Goal: Task Accomplishment & Management: Manage account settings

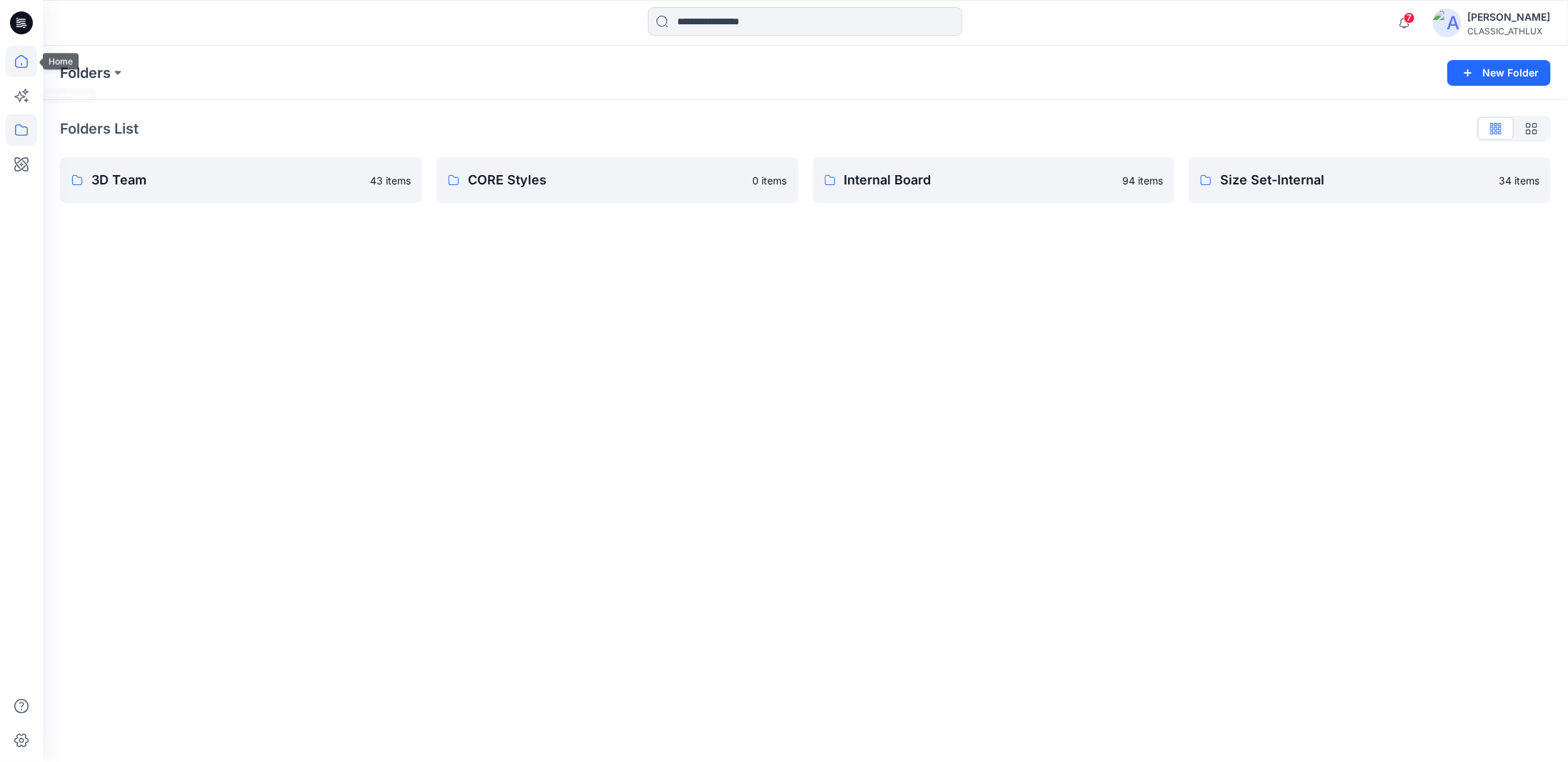
click at [23, 58] on icon at bounding box center [21, 61] width 31 height 31
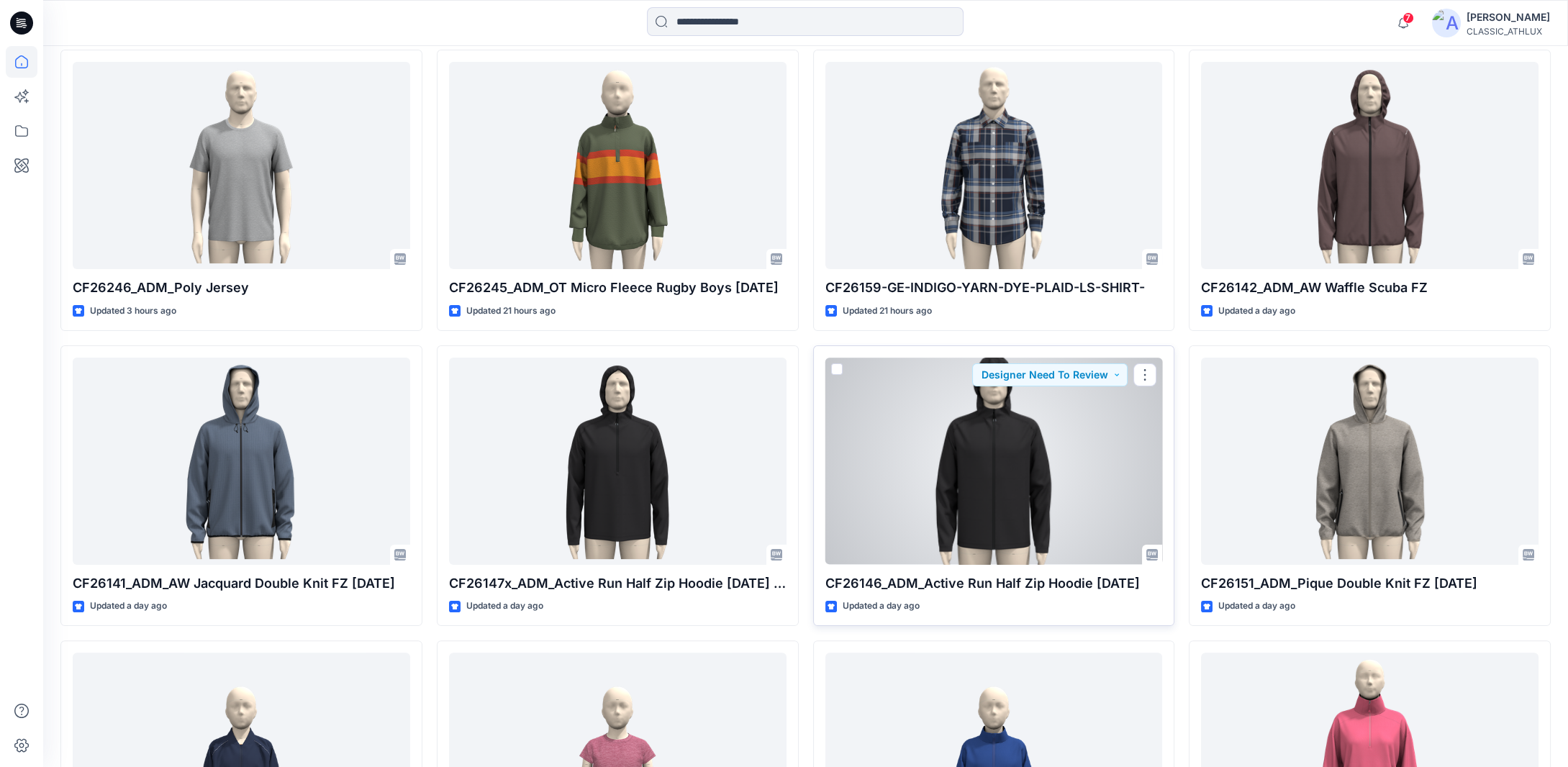
scroll to position [591, 0]
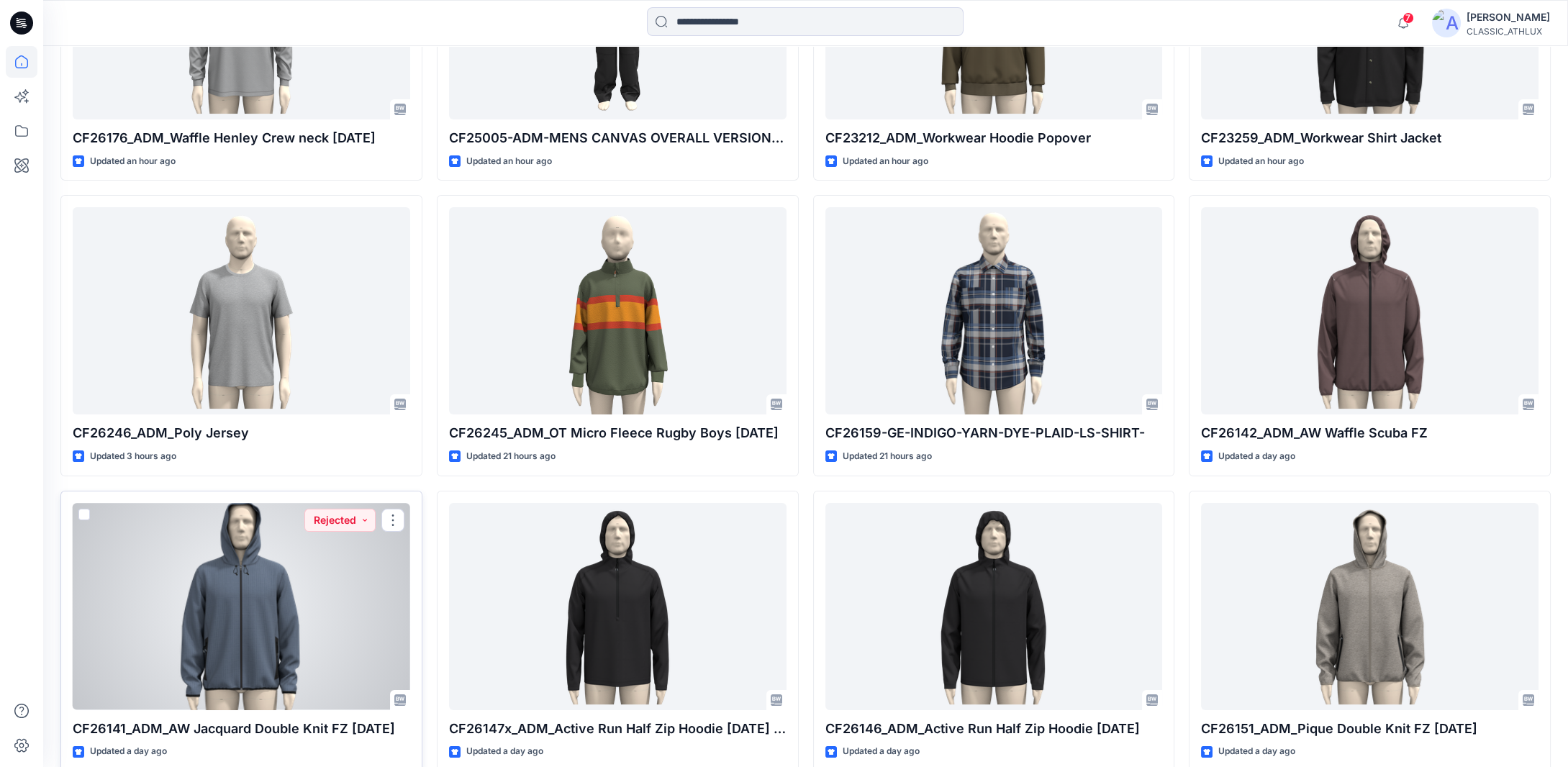
click at [315, 626] on div at bounding box center [241, 606] width 337 height 208
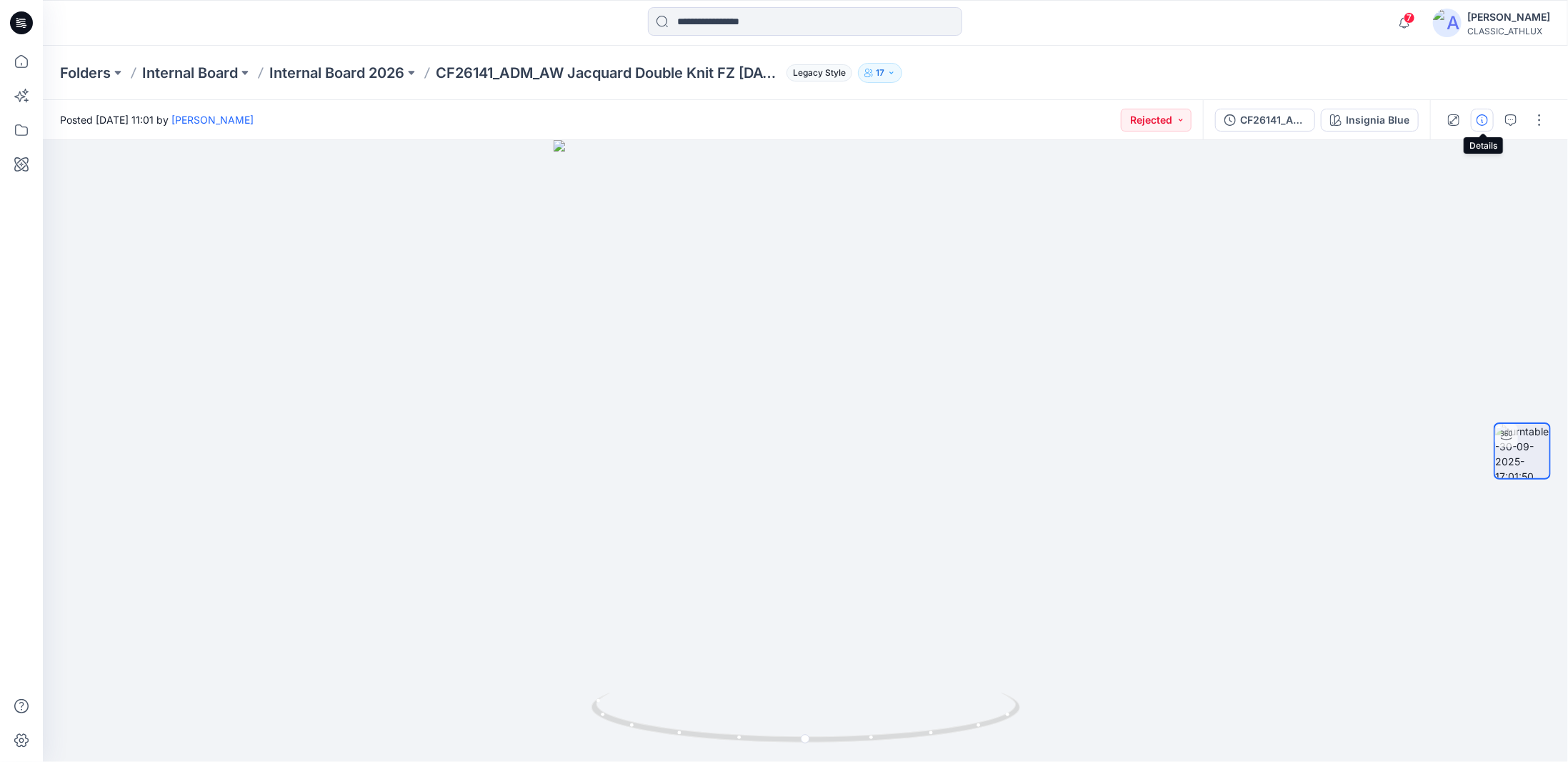
click at [1484, 126] on button "button" at bounding box center [1482, 119] width 23 height 23
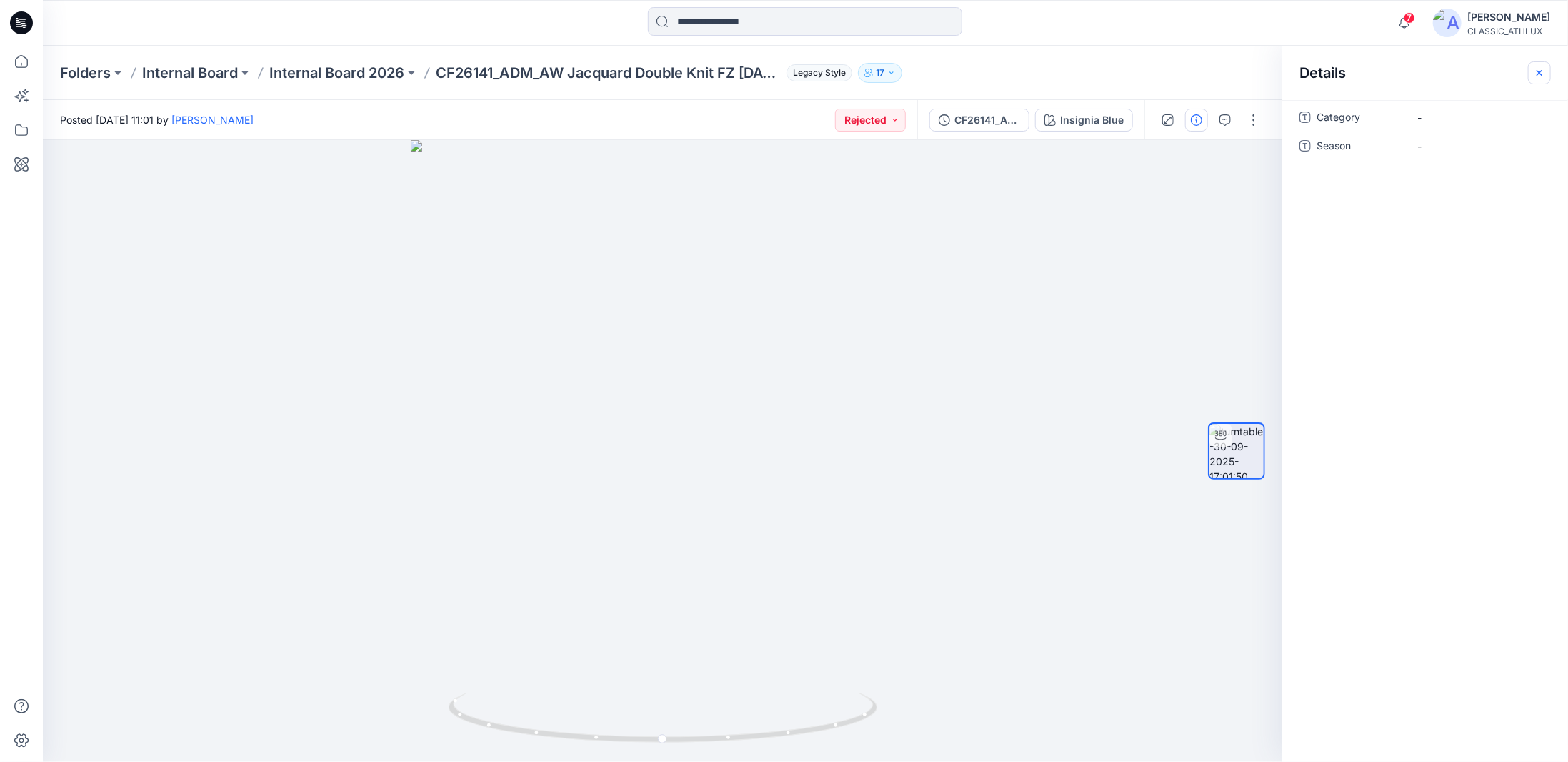
click at [1532, 75] on button "button" at bounding box center [1539, 72] width 23 height 23
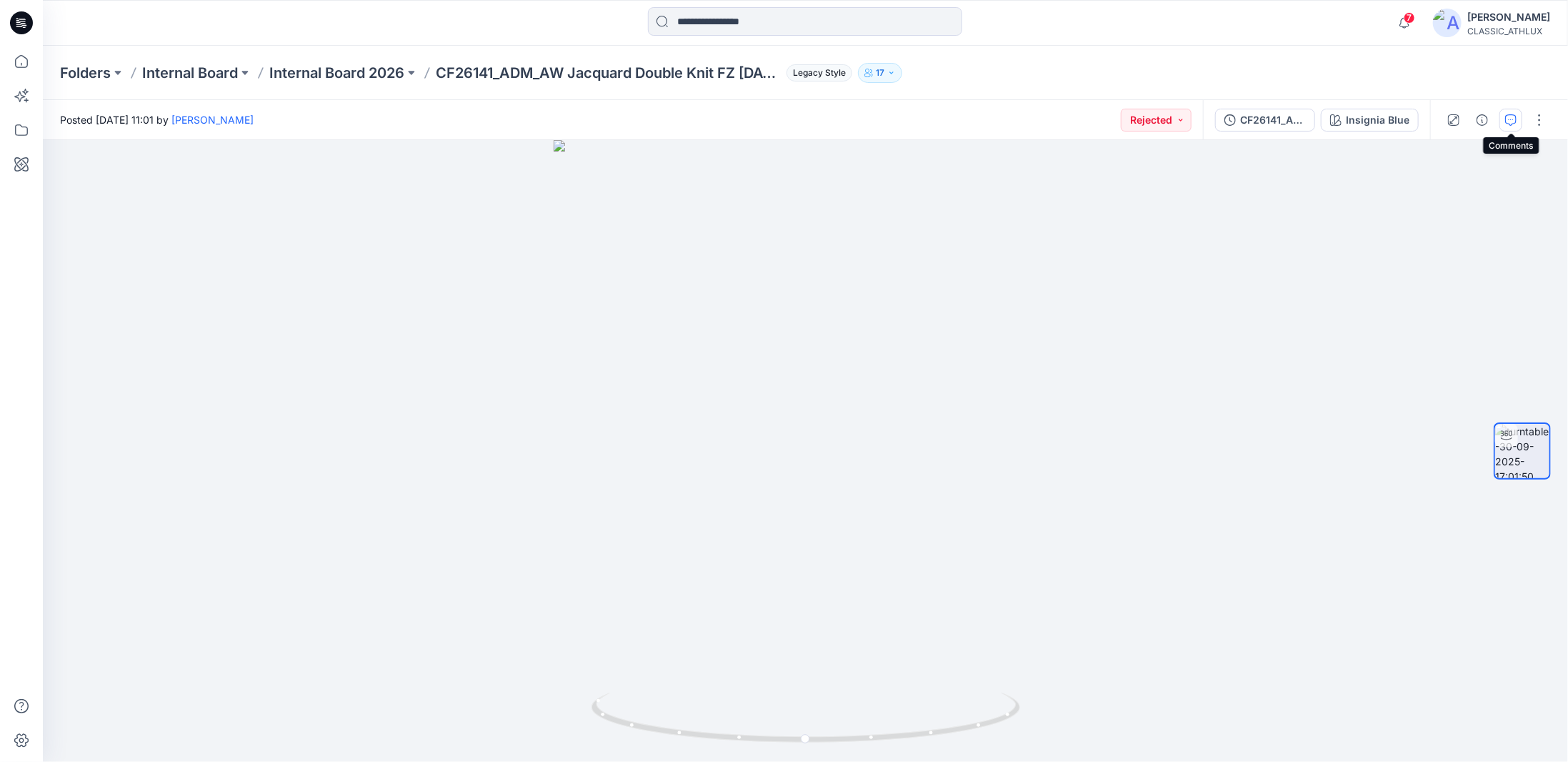
click at [1515, 122] on icon "button" at bounding box center [1511, 120] width 12 height 12
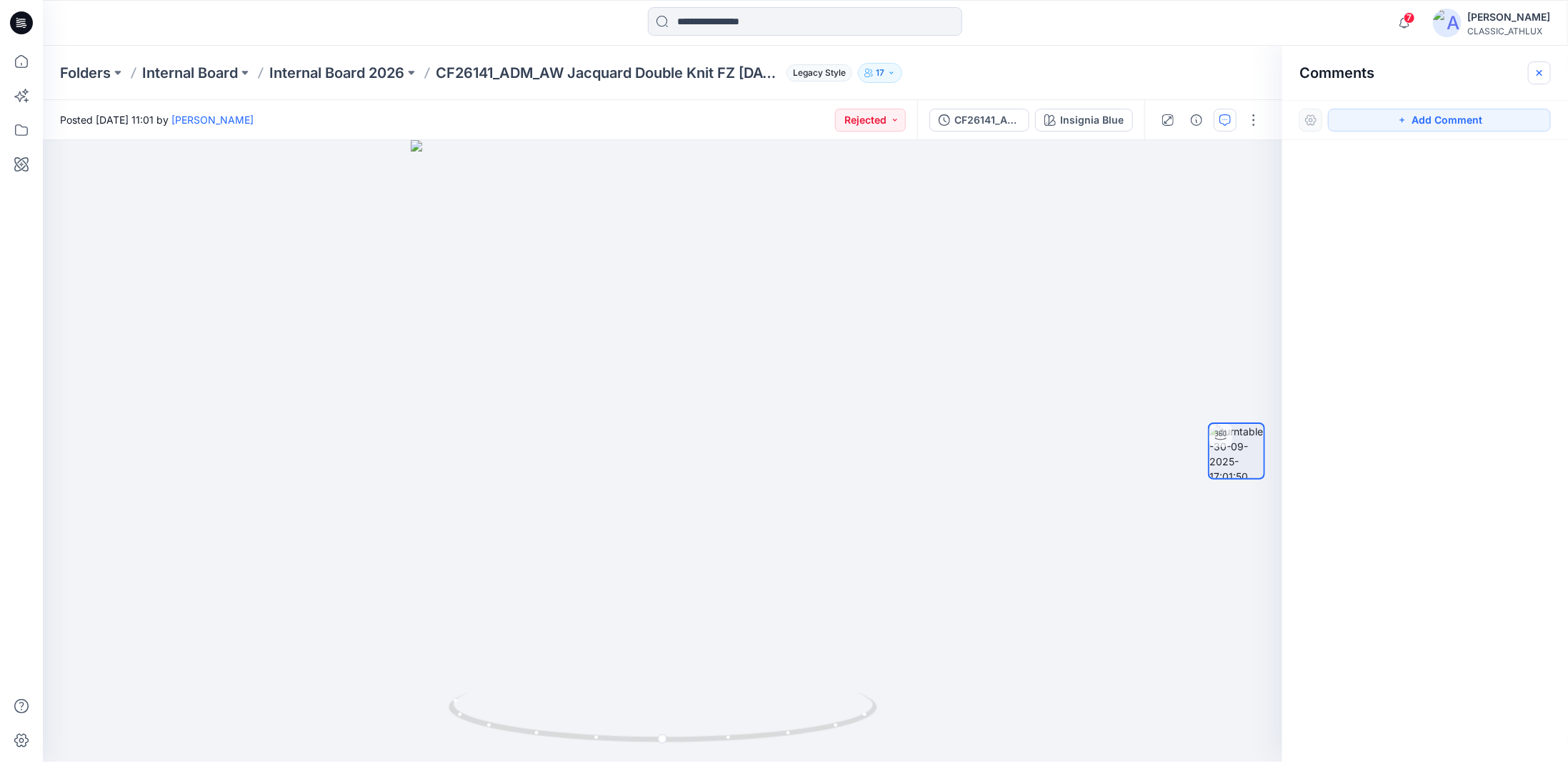
click at [1540, 74] on icon "button" at bounding box center [1540, 73] width 12 height 12
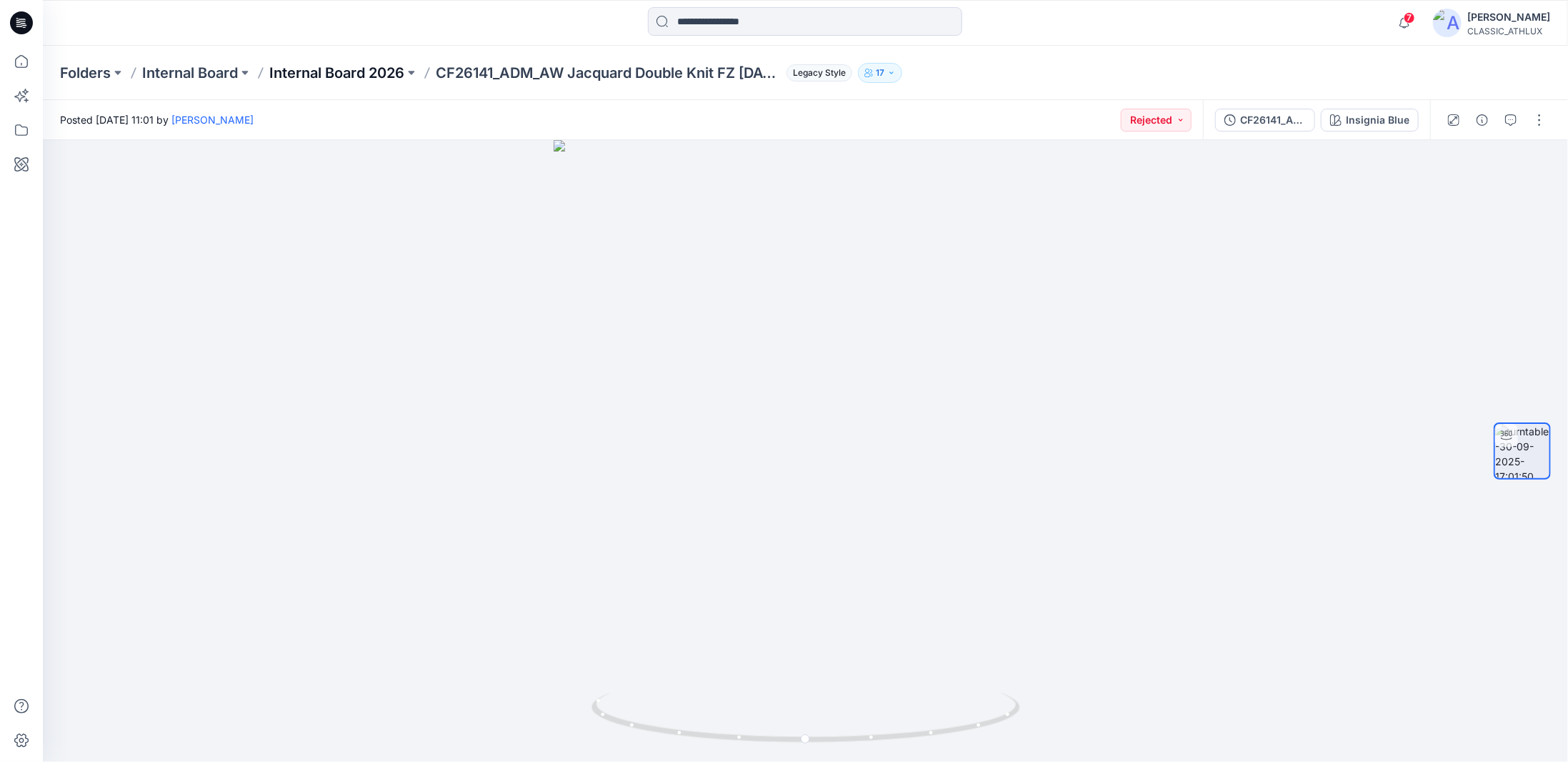
click at [359, 78] on p "Internal Board 2026" at bounding box center [336, 72] width 135 height 20
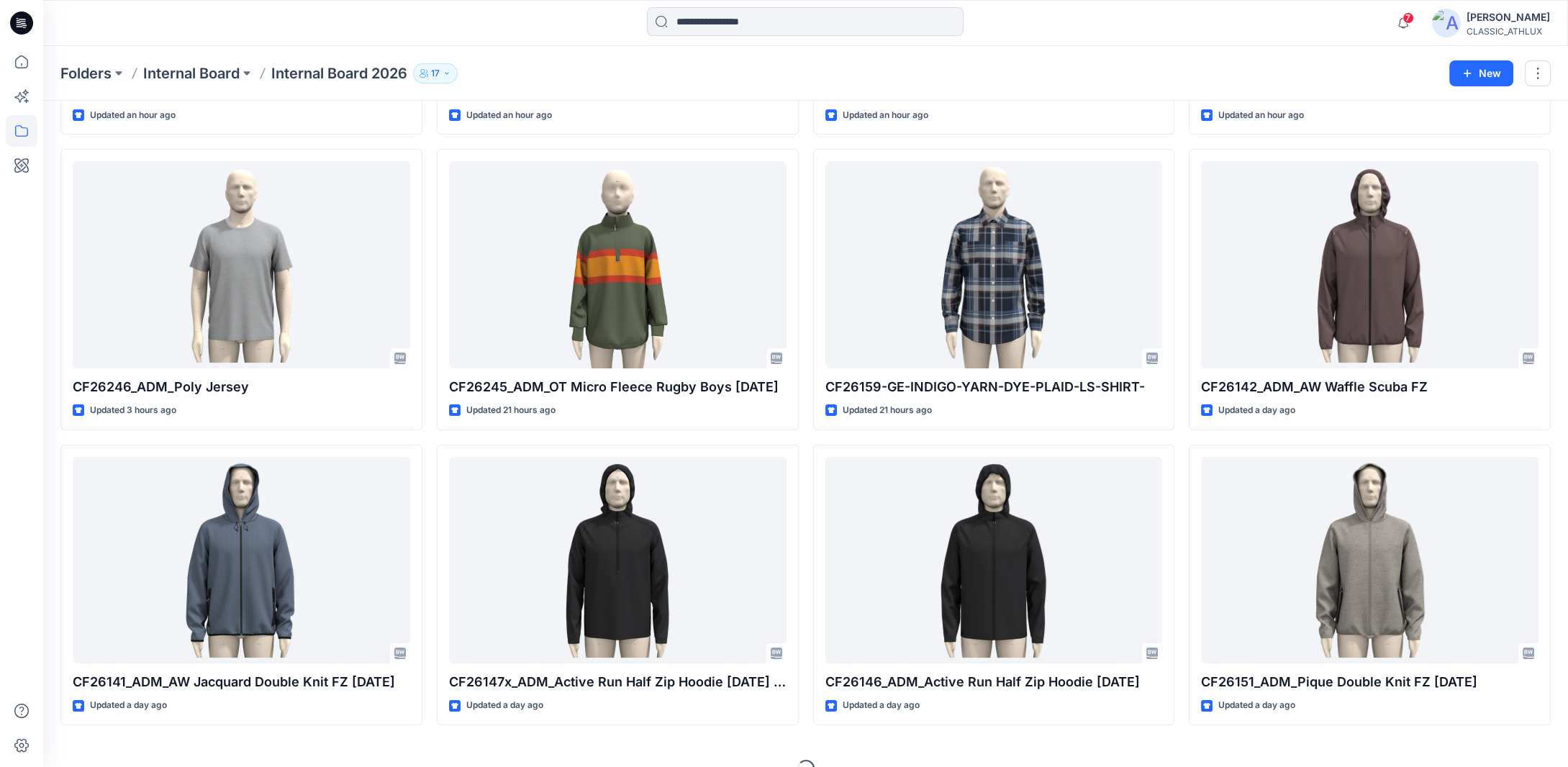
scroll to position [433, 0]
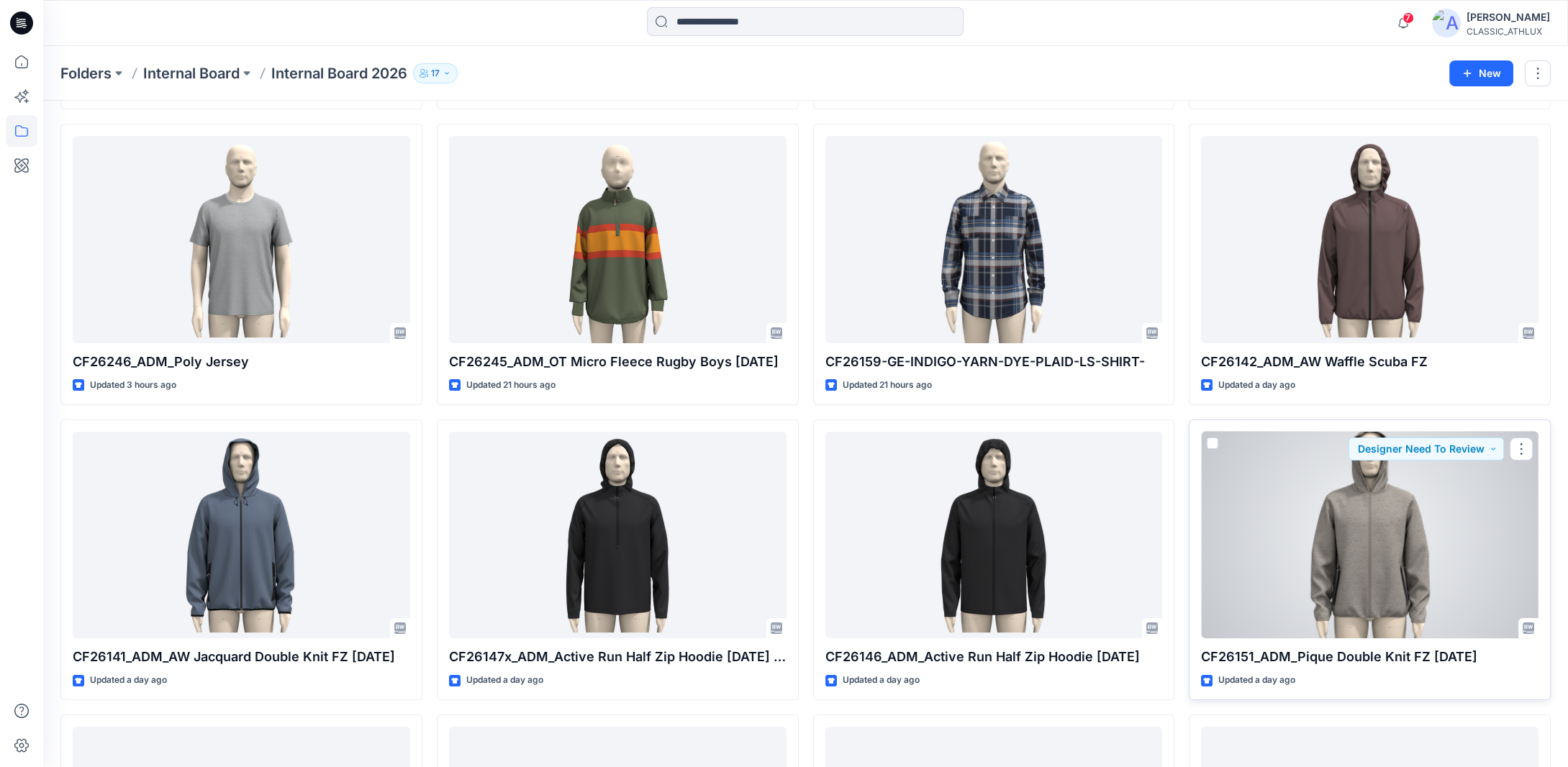
click at [1320, 536] on div at bounding box center [1369, 535] width 337 height 208
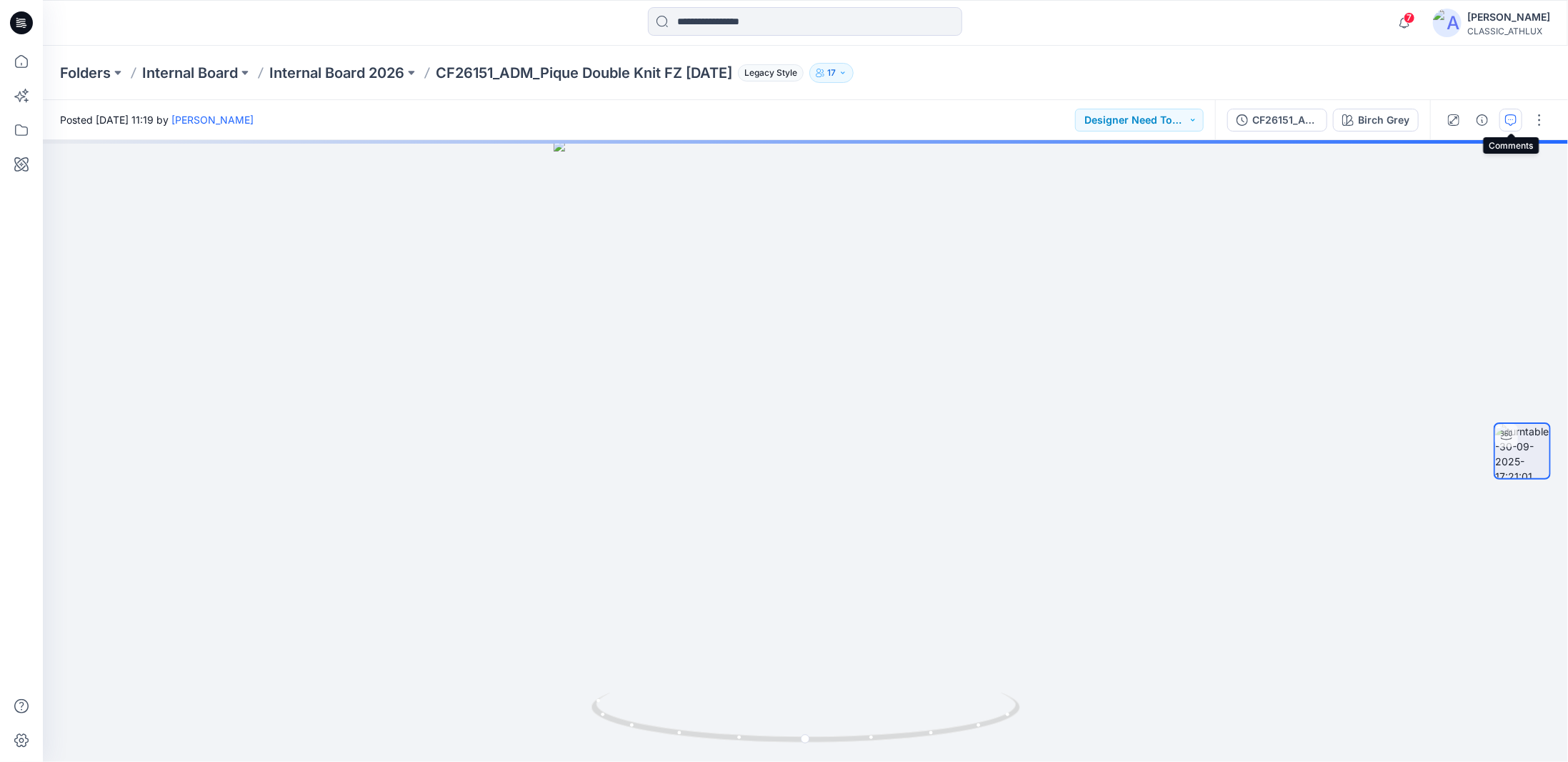
click at [1512, 118] on icon "button" at bounding box center [1511, 120] width 12 height 12
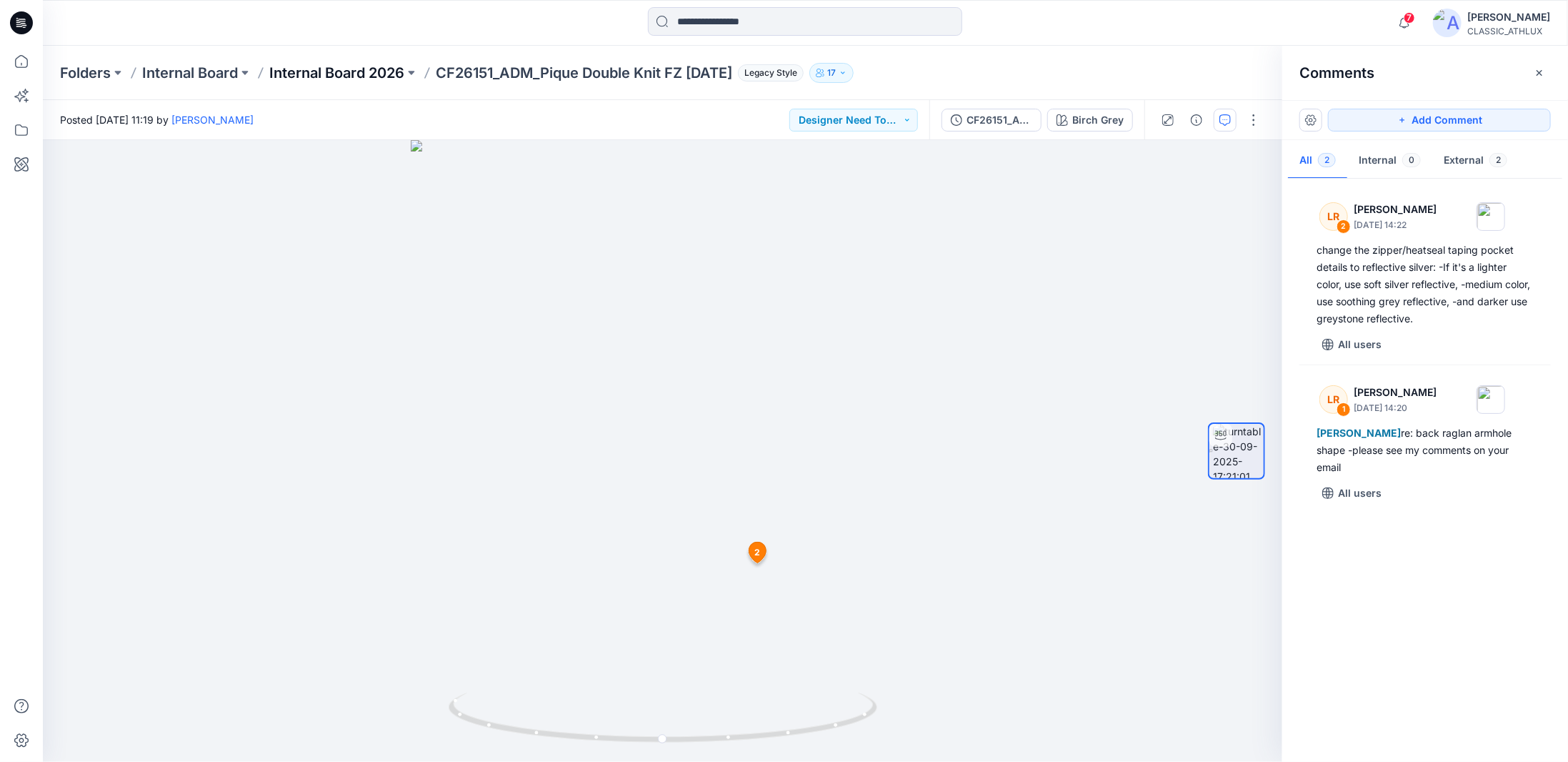
click at [358, 78] on p "Internal Board 2026" at bounding box center [336, 72] width 135 height 20
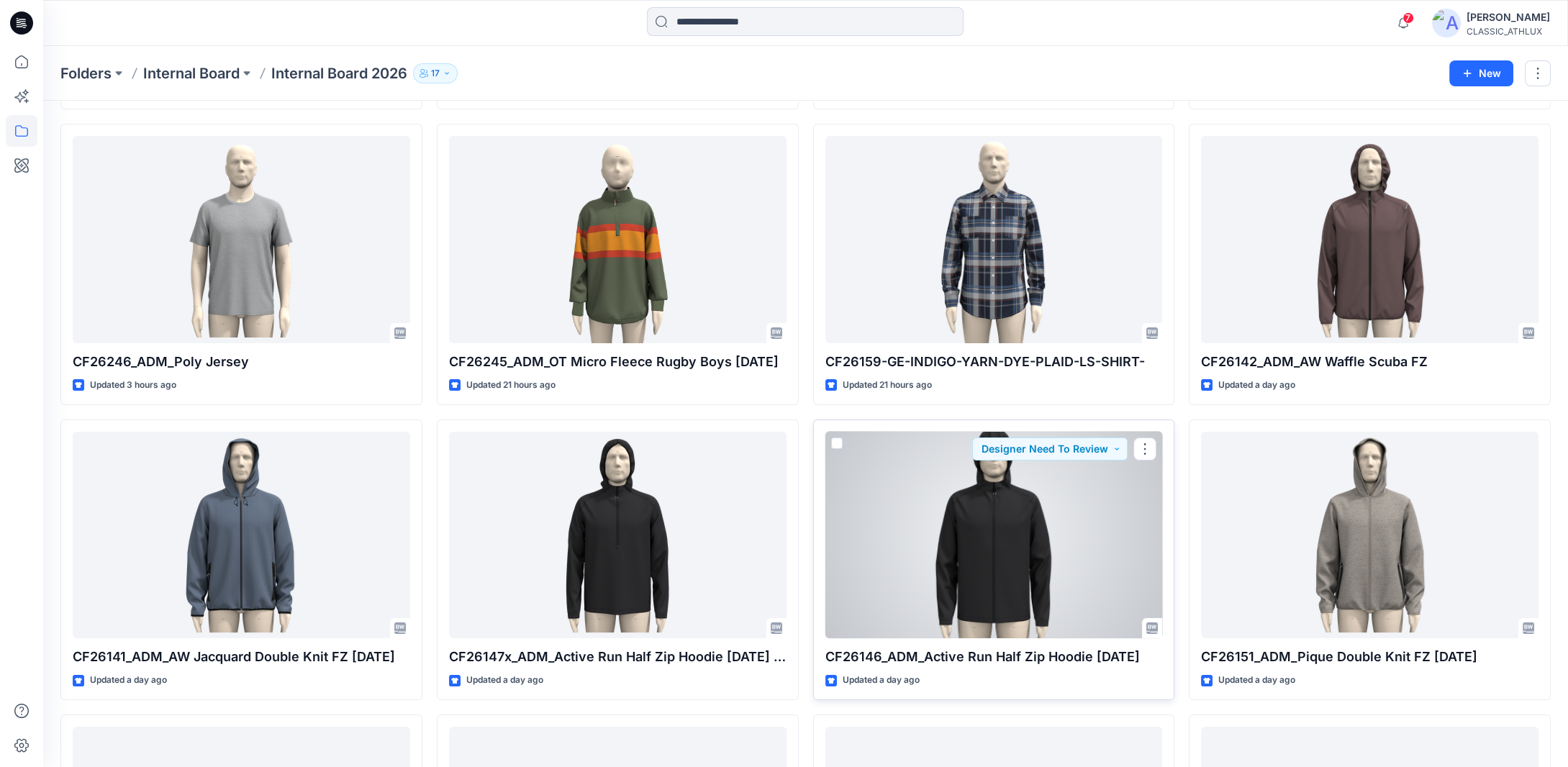
scroll to position [649, 0]
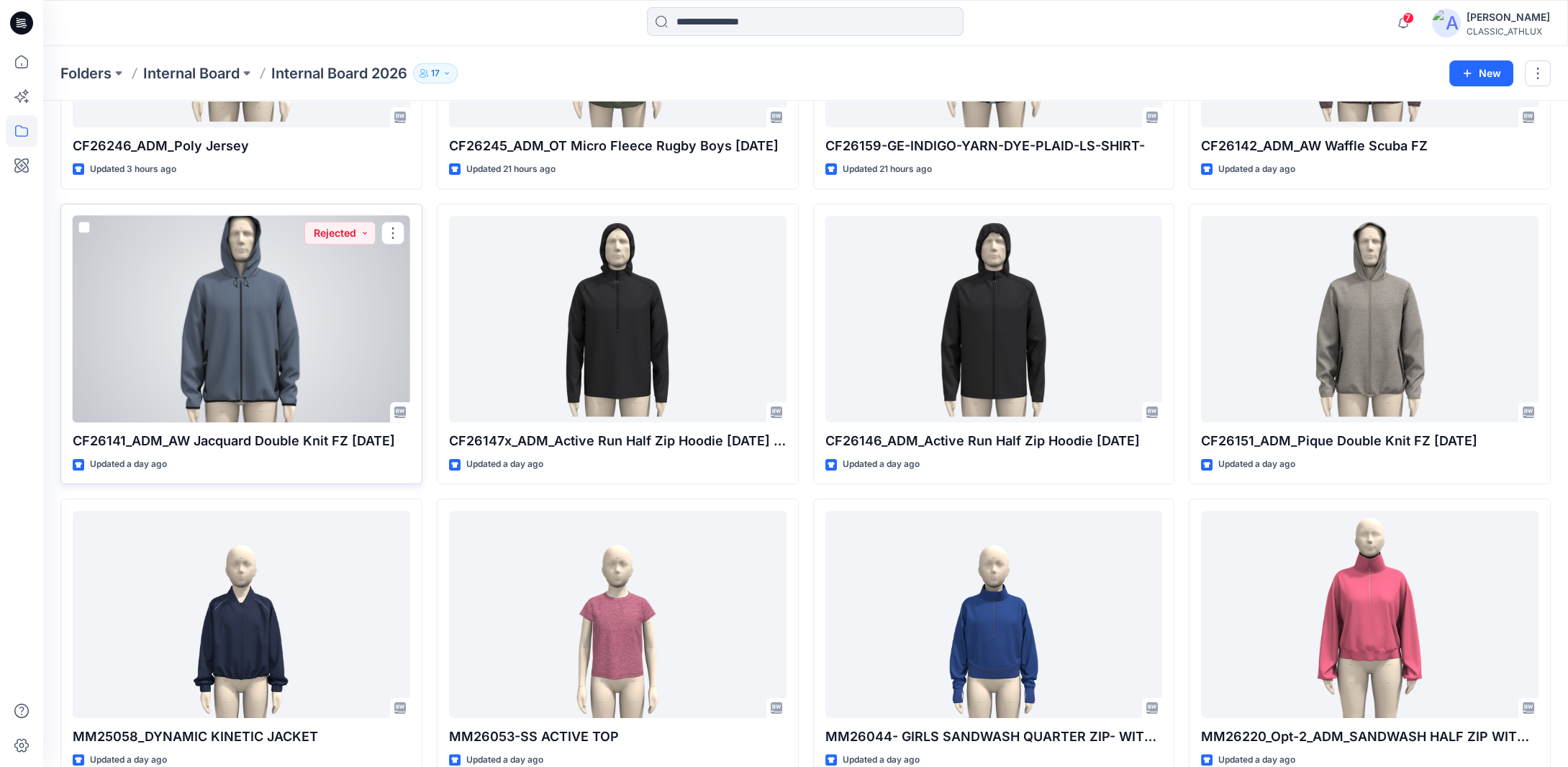
click at [282, 378] on div at bounding box center [241, 319] width 337 height 208
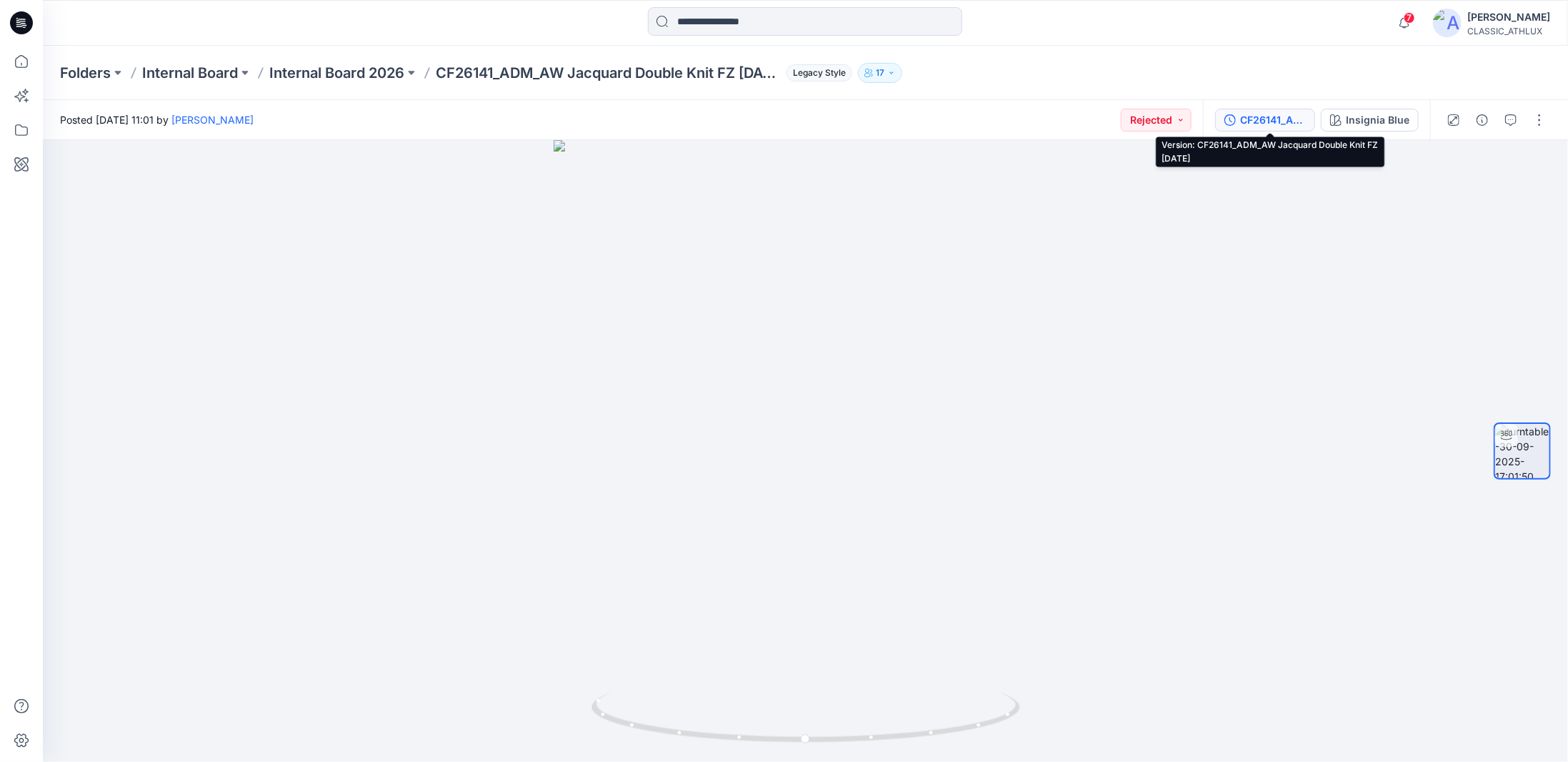
click at [1300, 127] on div "CF26141_ADM_AW Jacquard Double Knit FZ [DATE]" at bounding box center [1273, 120] width 66 height 16
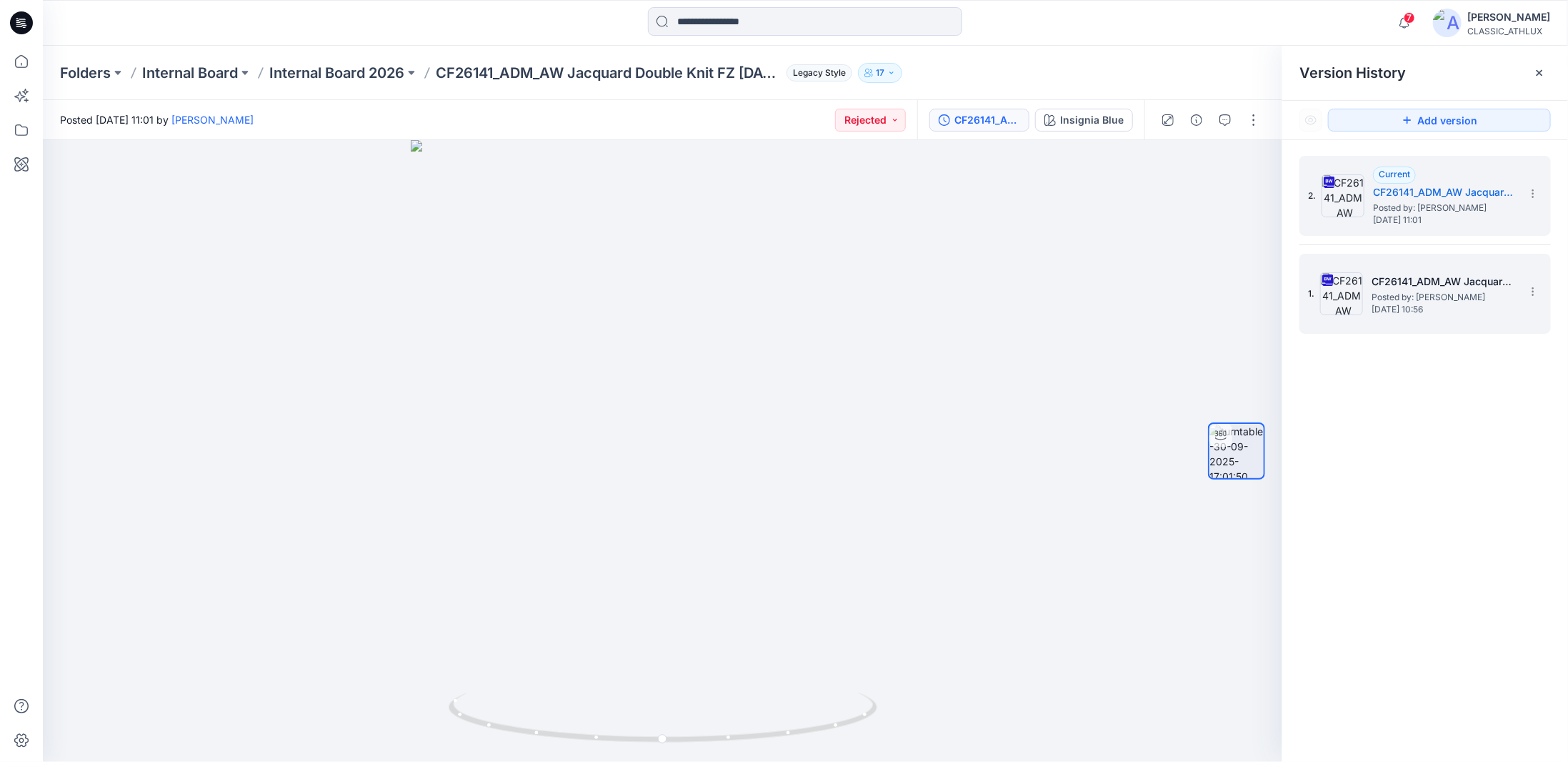
click at [1472, 306] on span "Tuesday, September 30, 2025 10:56" at bounding box center [1443, 310] width 143 height 10
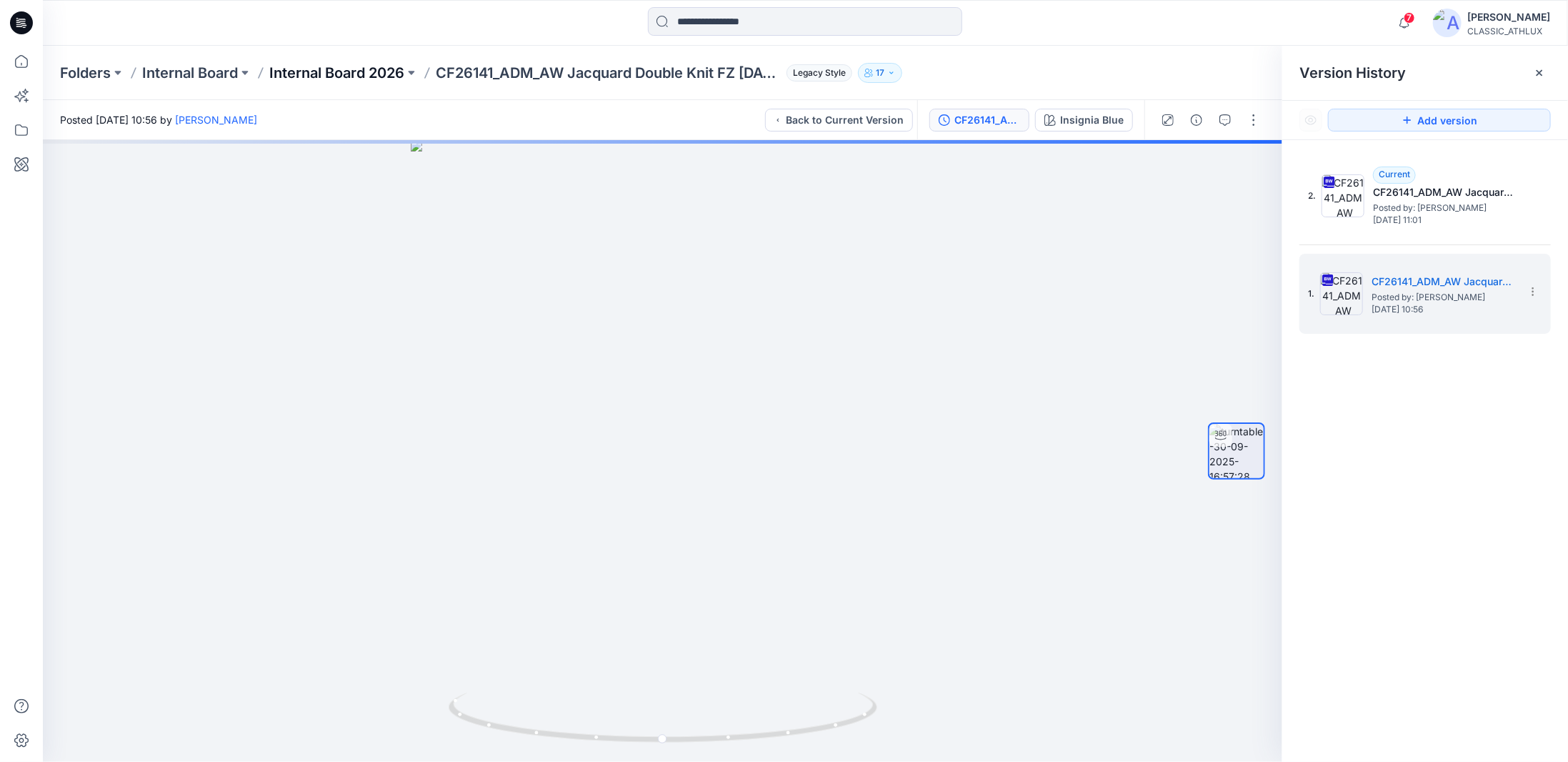
click at [379, 75] on p "Internal Board 2026" at bounding box center [336, 72] width 135 height 20
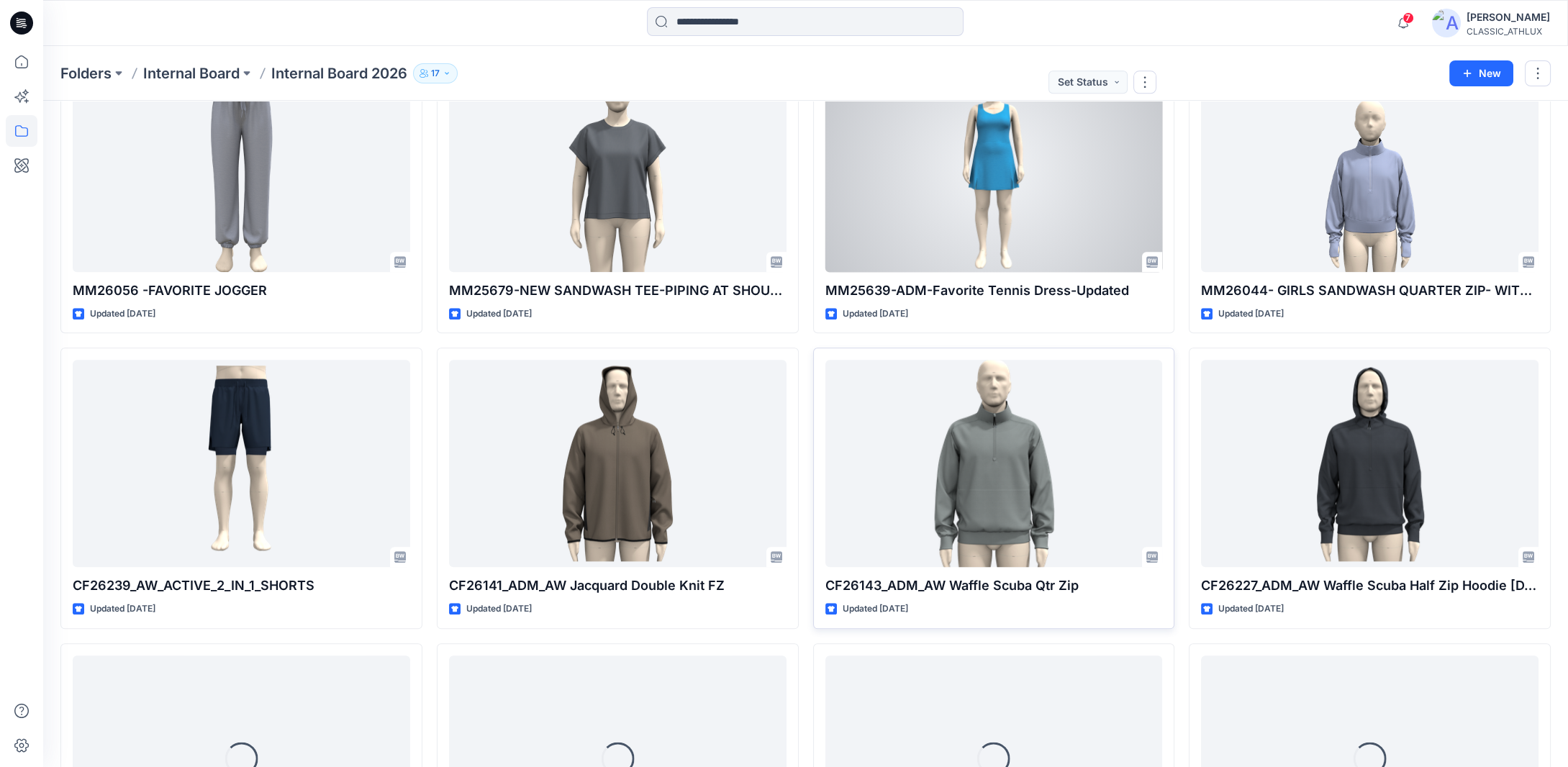
scroll to position [3232, 0]
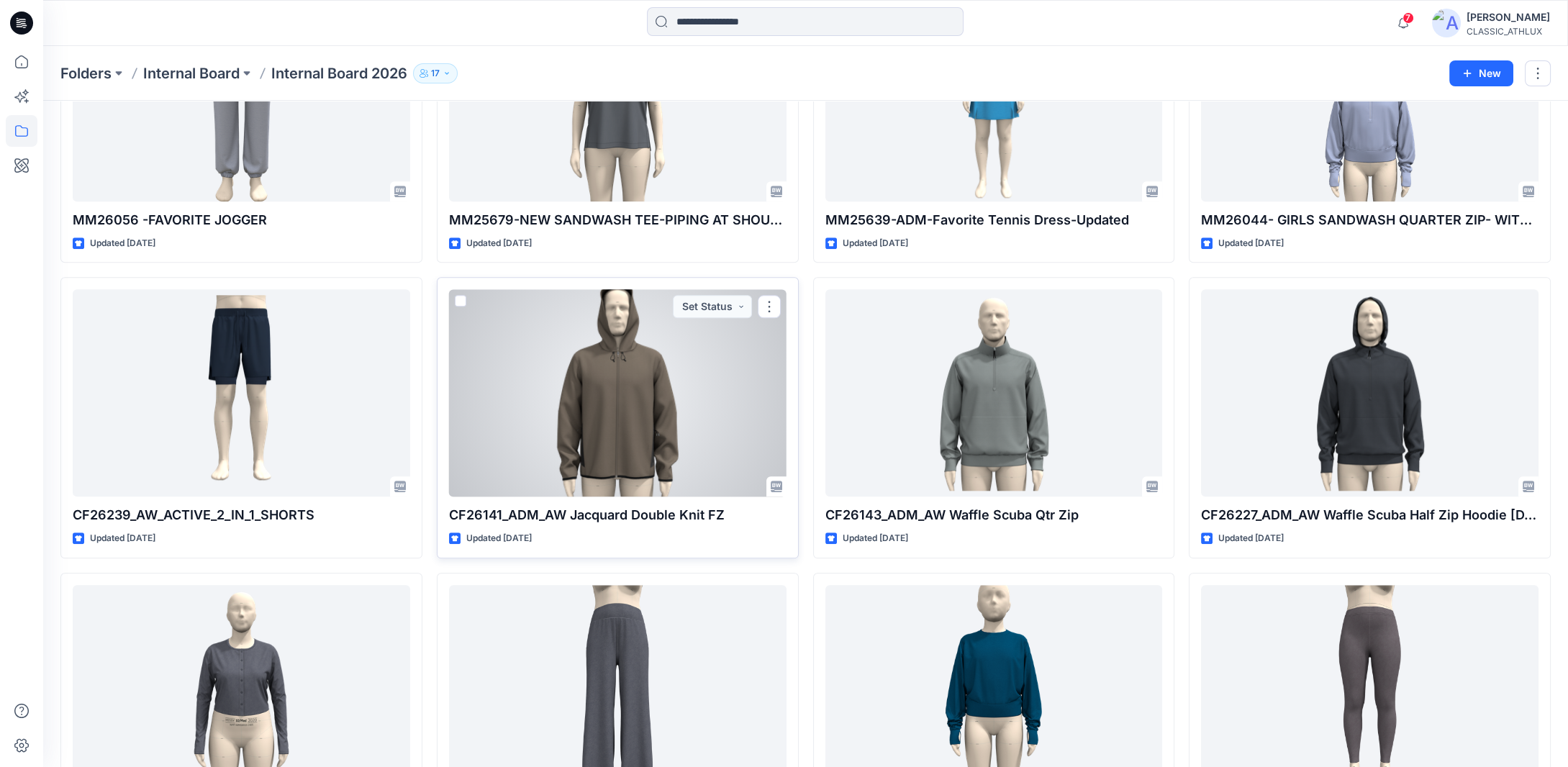
click at [664, 451] on div at bounding box center [618, 392] width 337 height 208
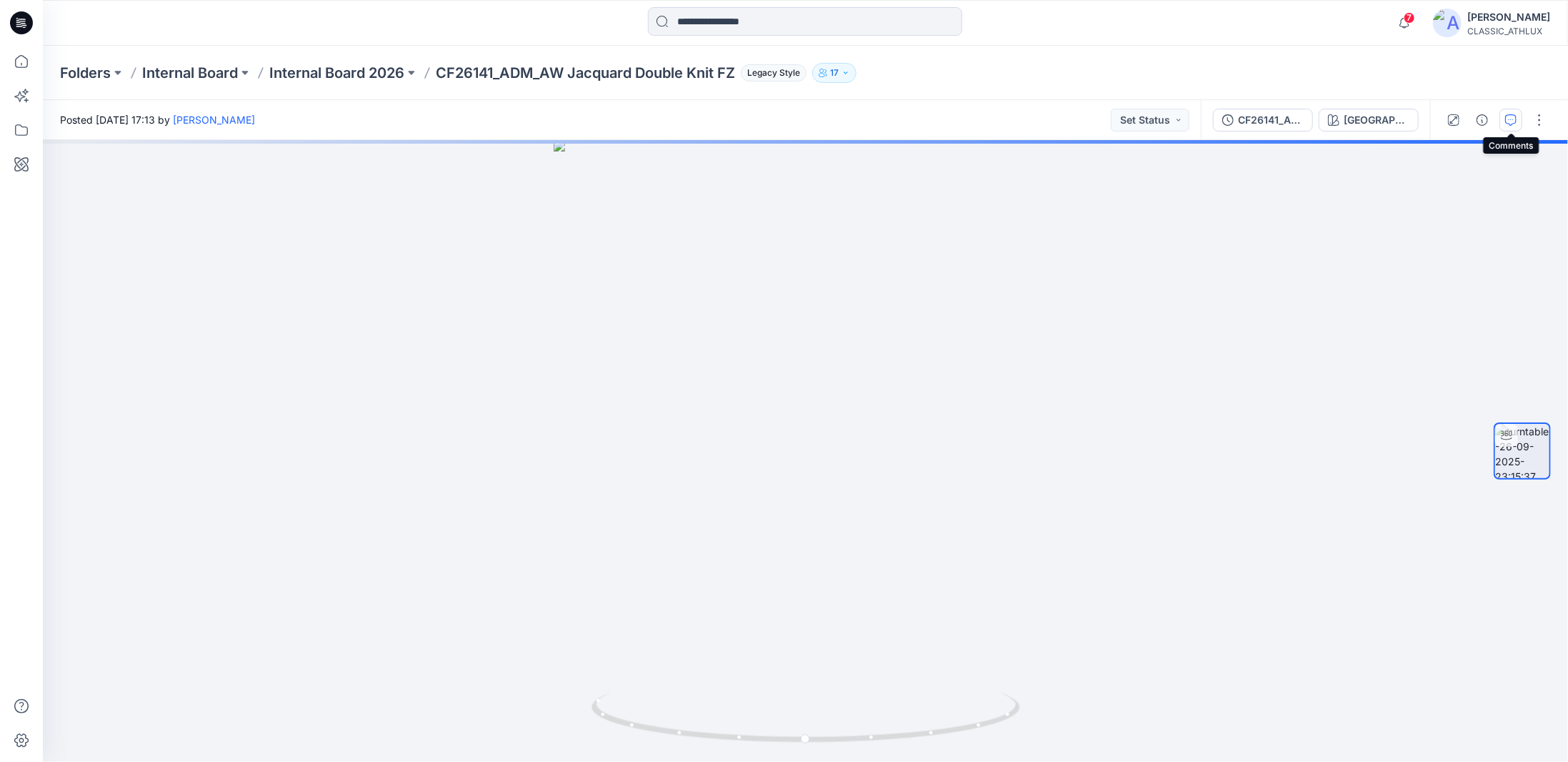
click at [1509, 119] on icon "button" at bounding box center [1511, 120] width 12 height 12
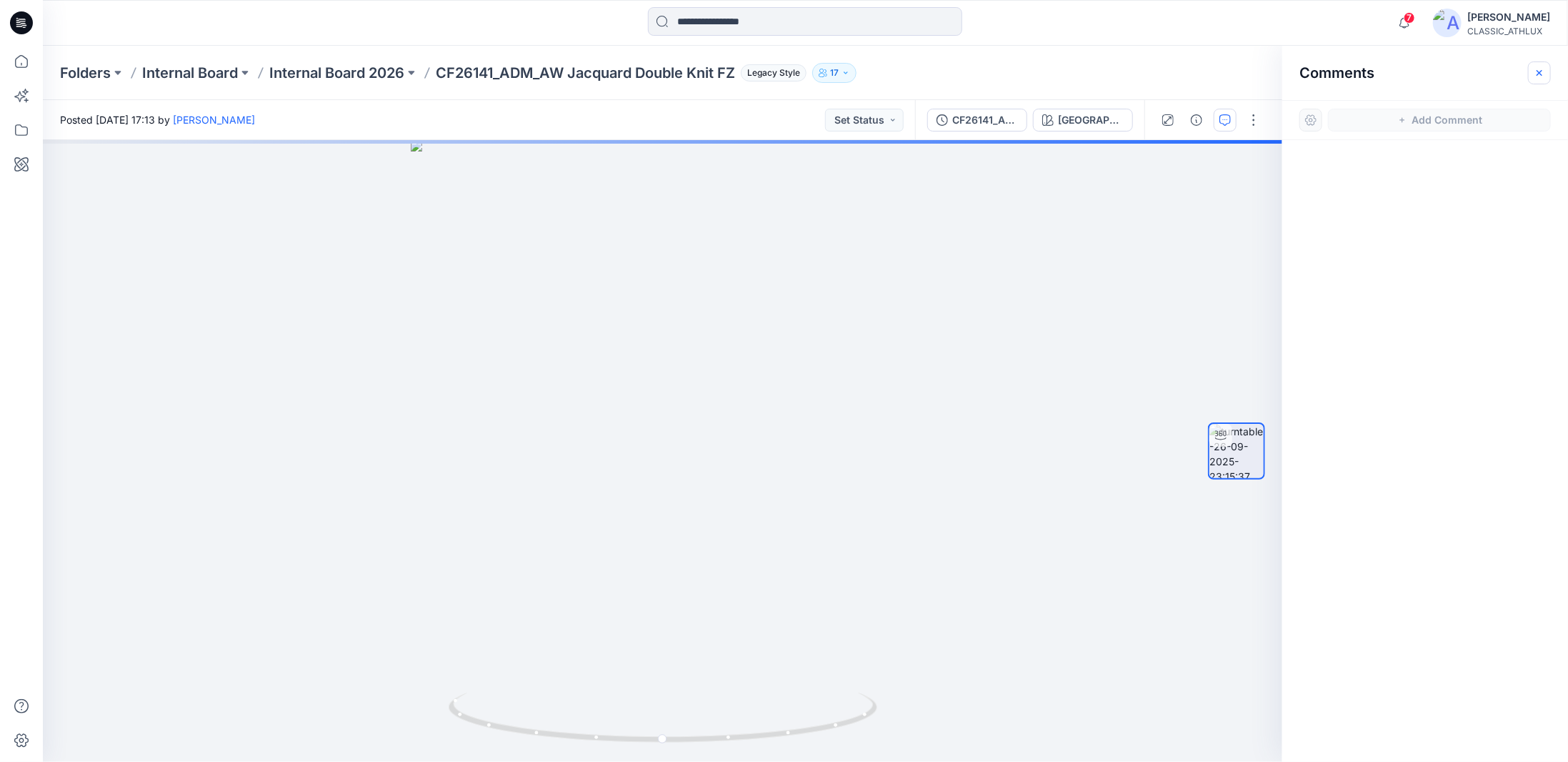
click at [1540, 71] on icon "button" at bounding box center [1540, 72] width 6 height 6
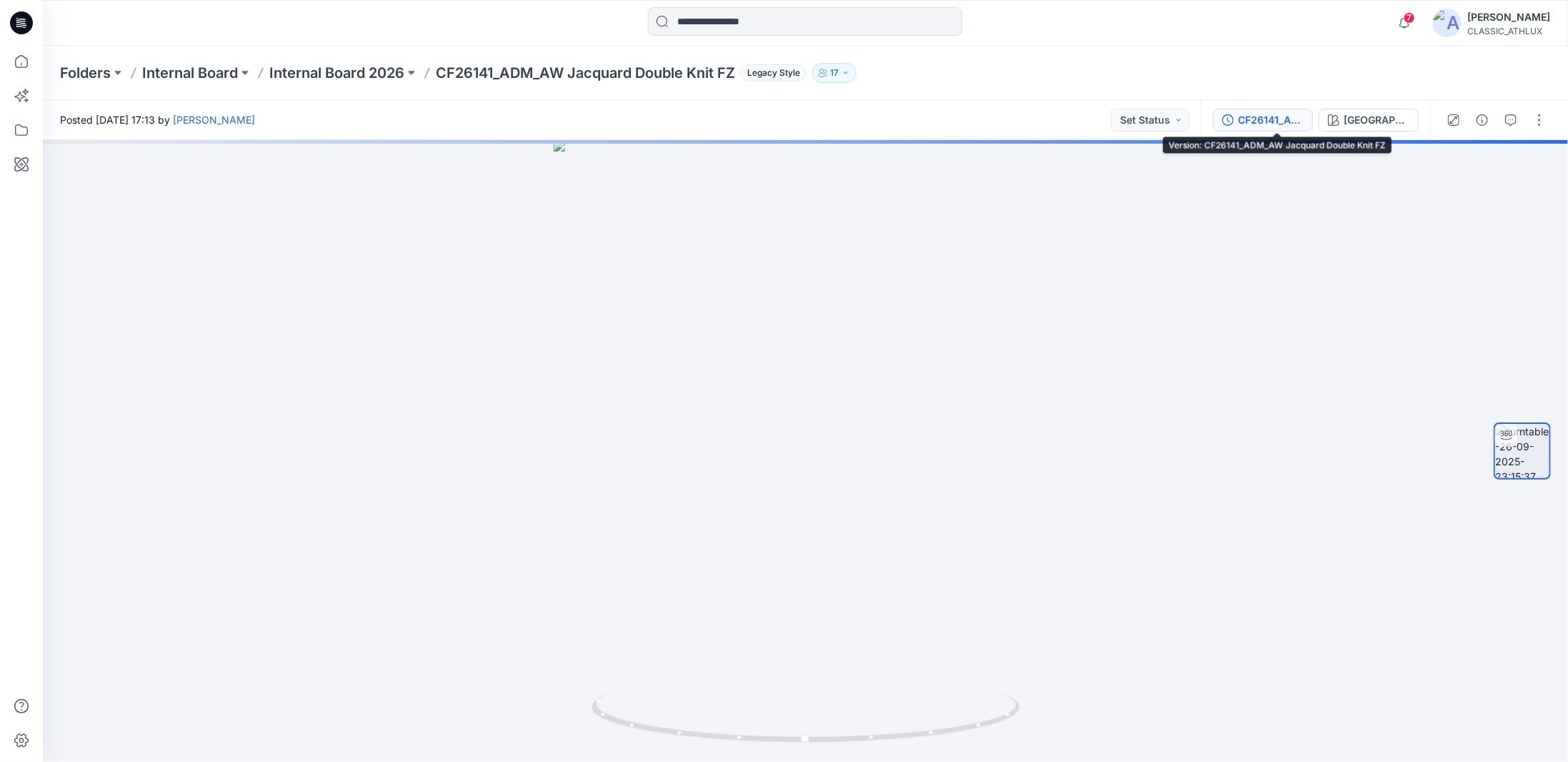
click at [1278, 117] on div "CF26141_ADM_AW Jacquard Double Knit FZ" at bounding box center [1271, 120] width 66 height 16
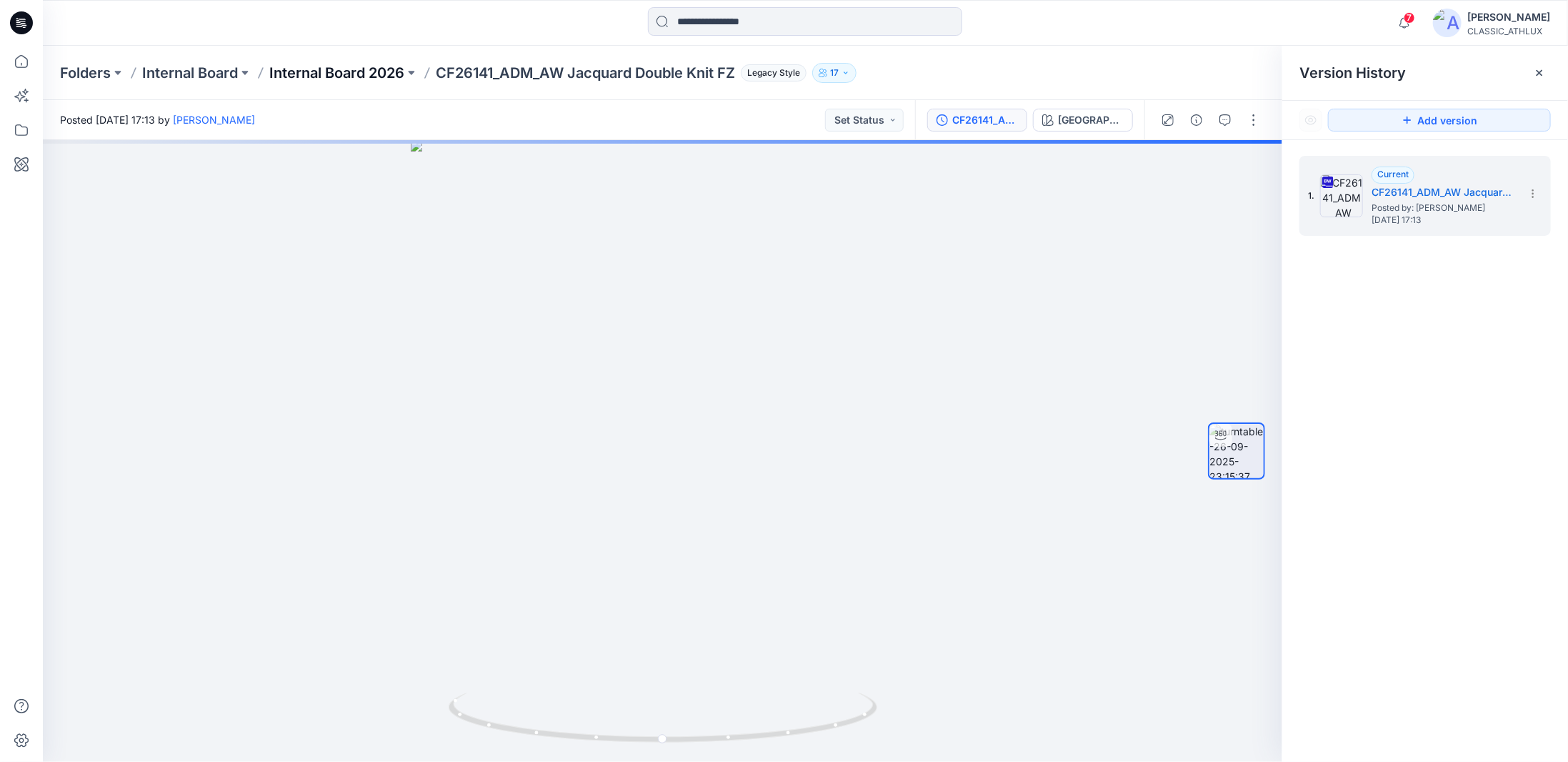
click at [339, 79] on p "Internal Board 2026" at bounding box center [336, 72] width 135 height 20
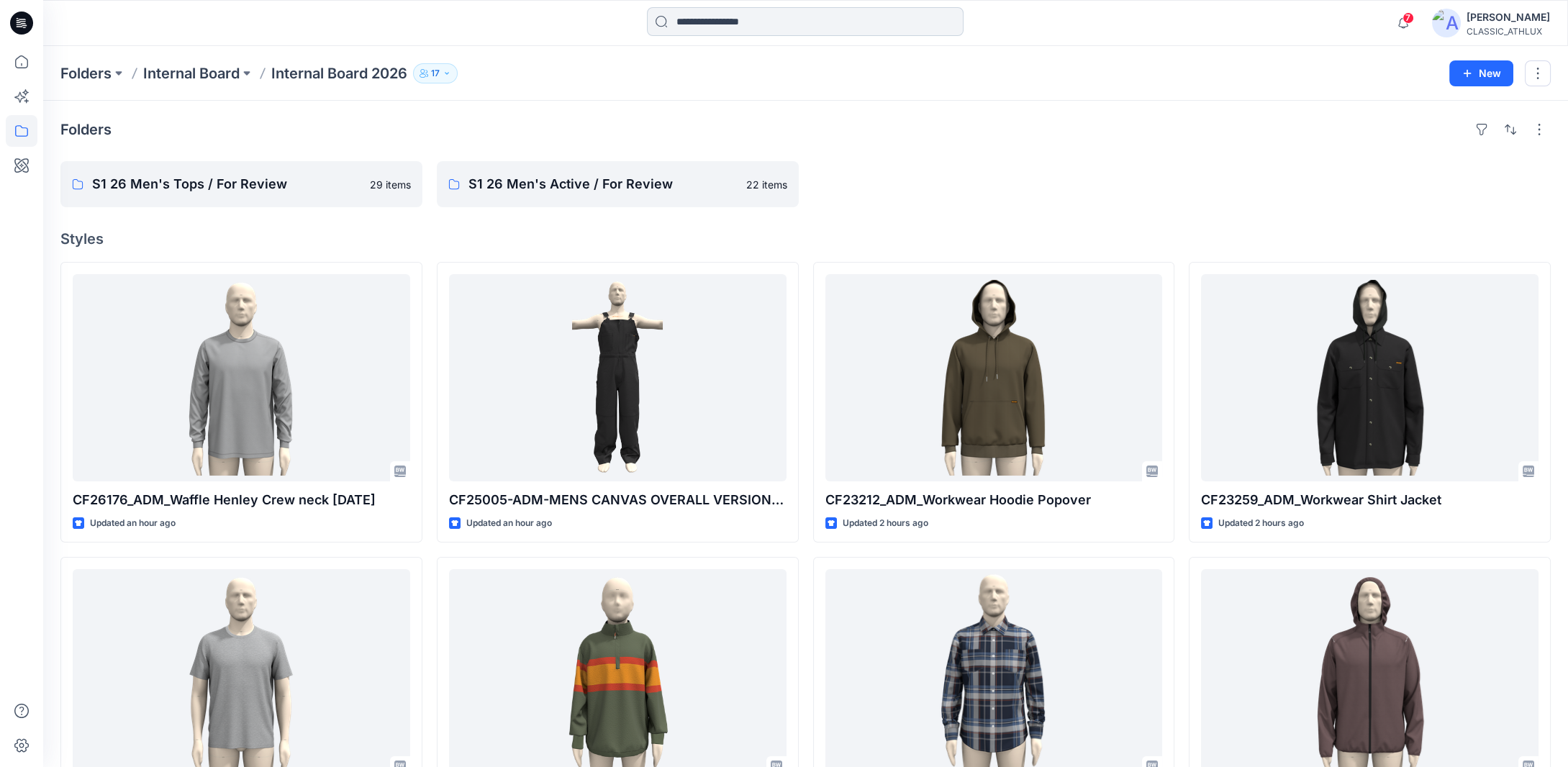
click at [717, 25] on input at bounding box center [805, 21] width 317 height 29
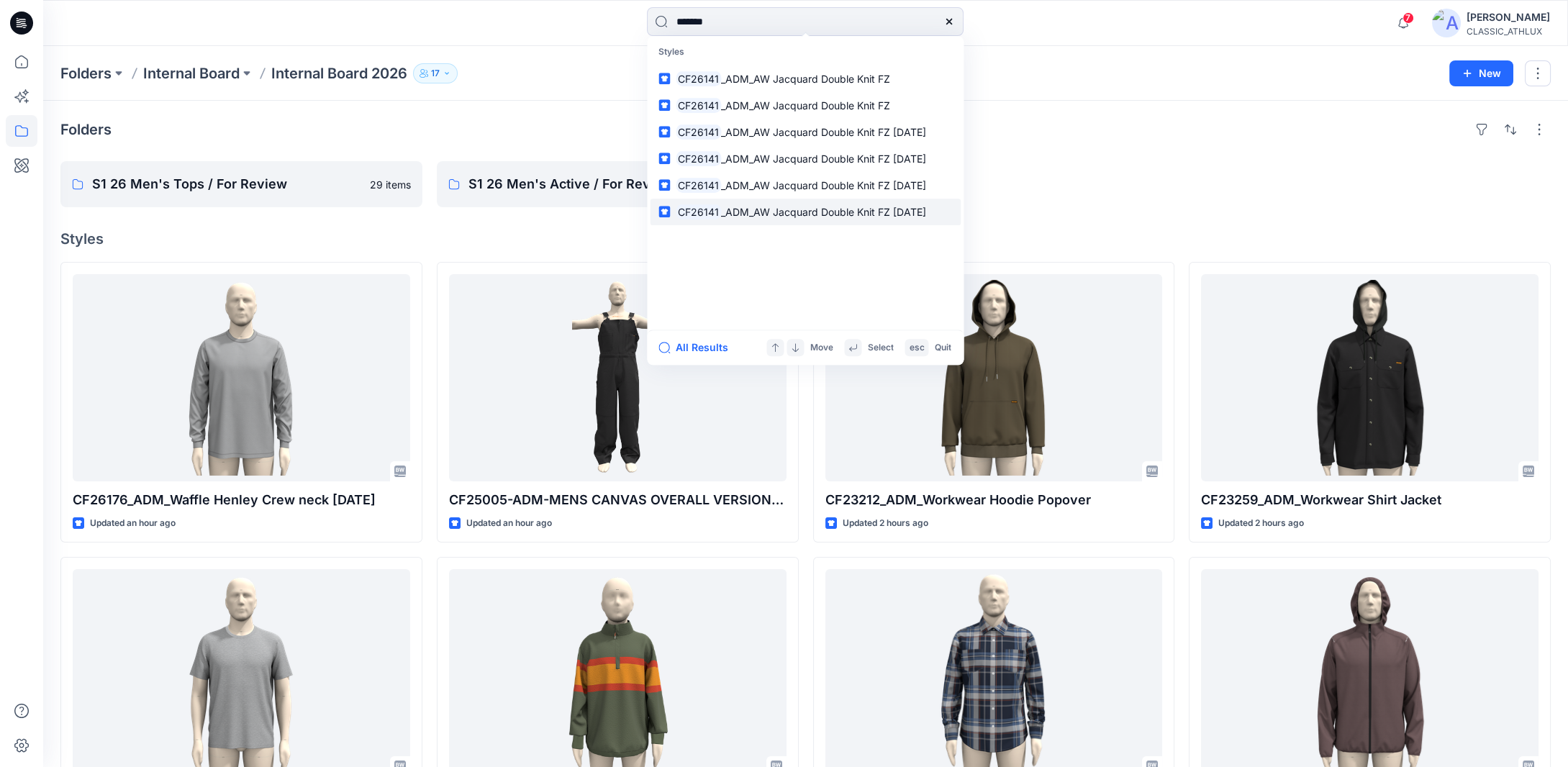
type input "*******"
click at [755, 216] on span "_ADM_AW Jacquard Double Knit FZ 29SEP25" at bounding box center [824, 212] width 205 height 12
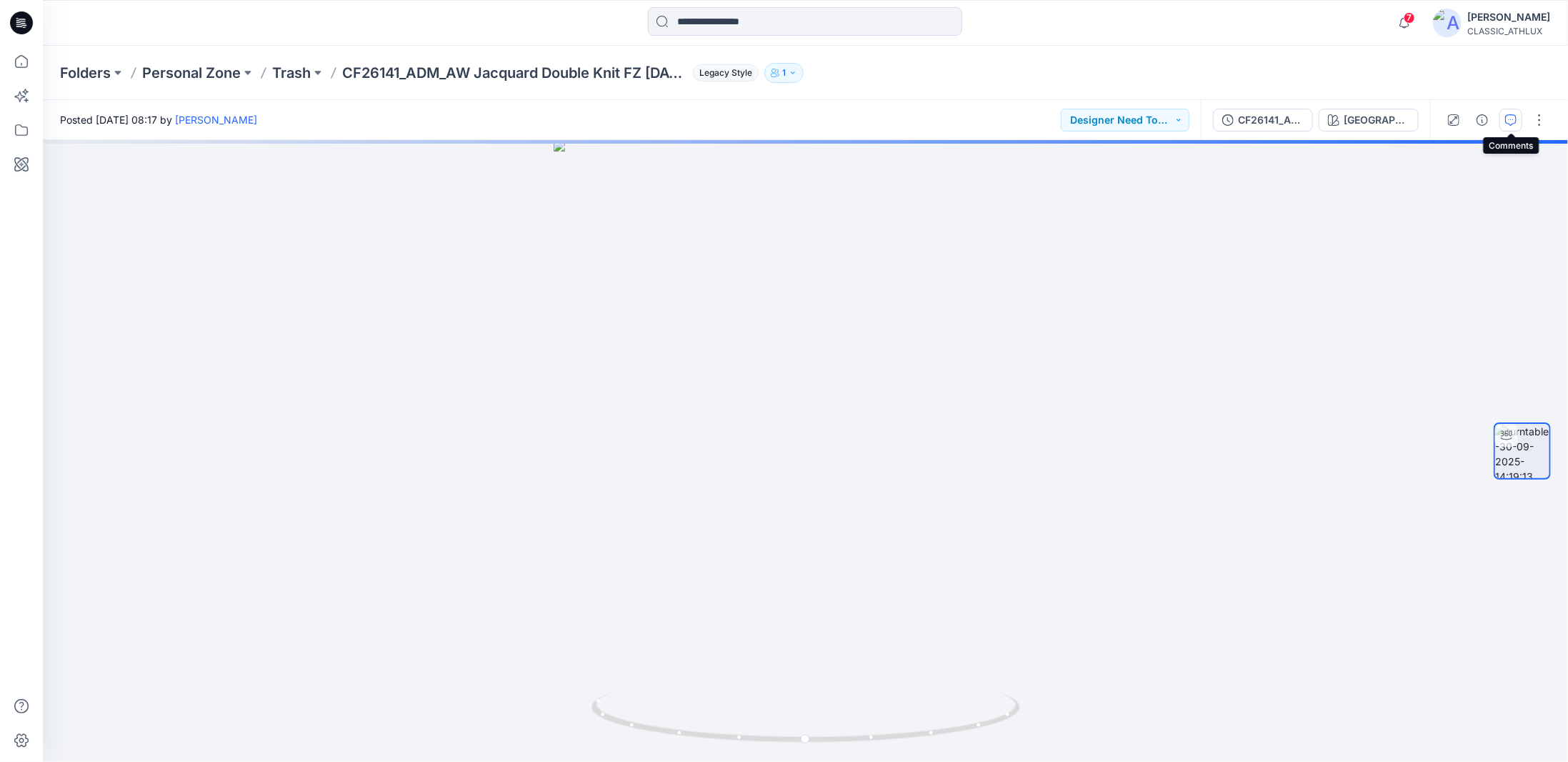
click at [1503, 117] on button "button" at bounding box center [1510, 119] width 23 height 23
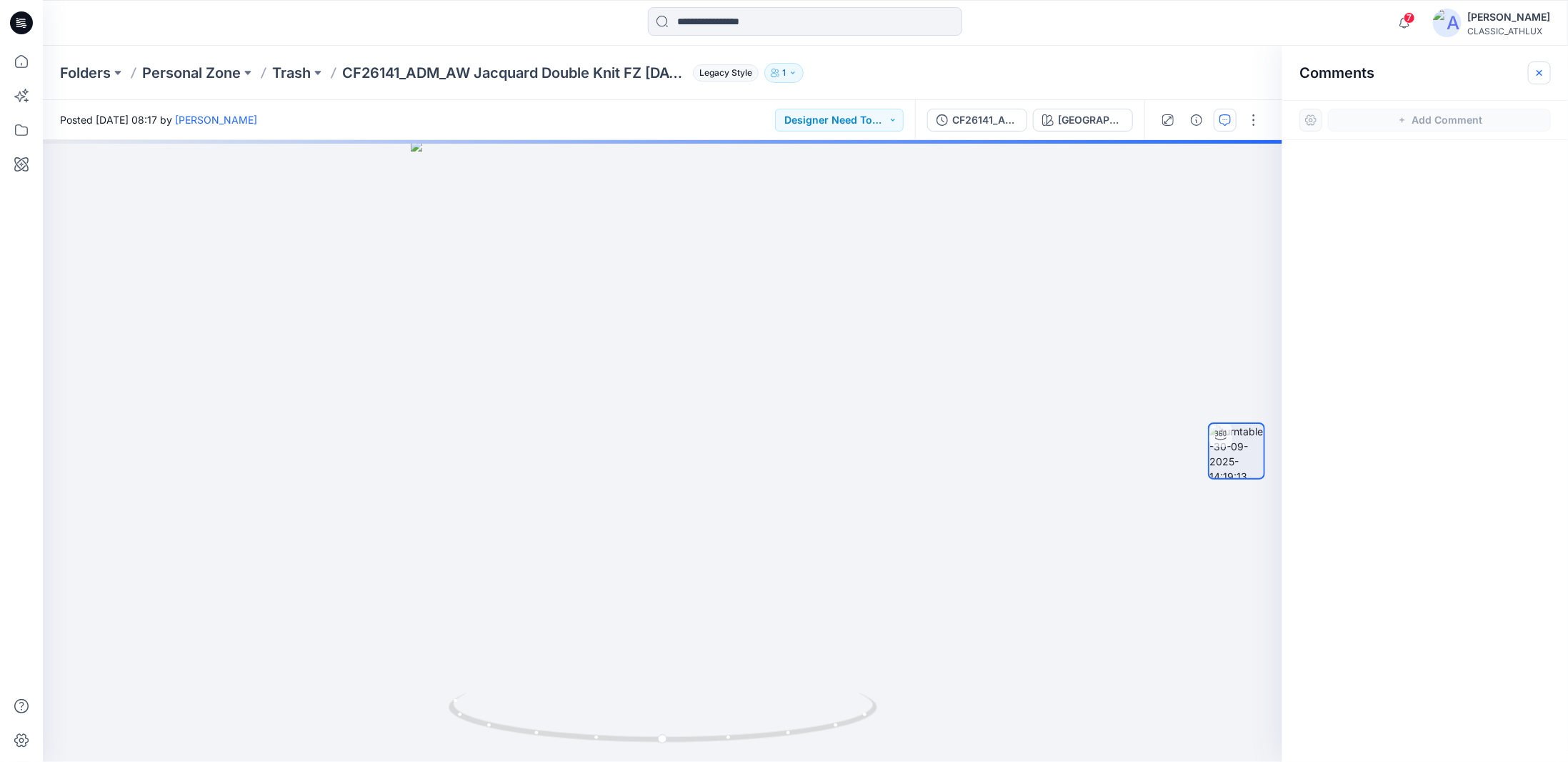
click at [1540, 71] on icon "button" at bounding box center [1540, 73] width 12 height 12
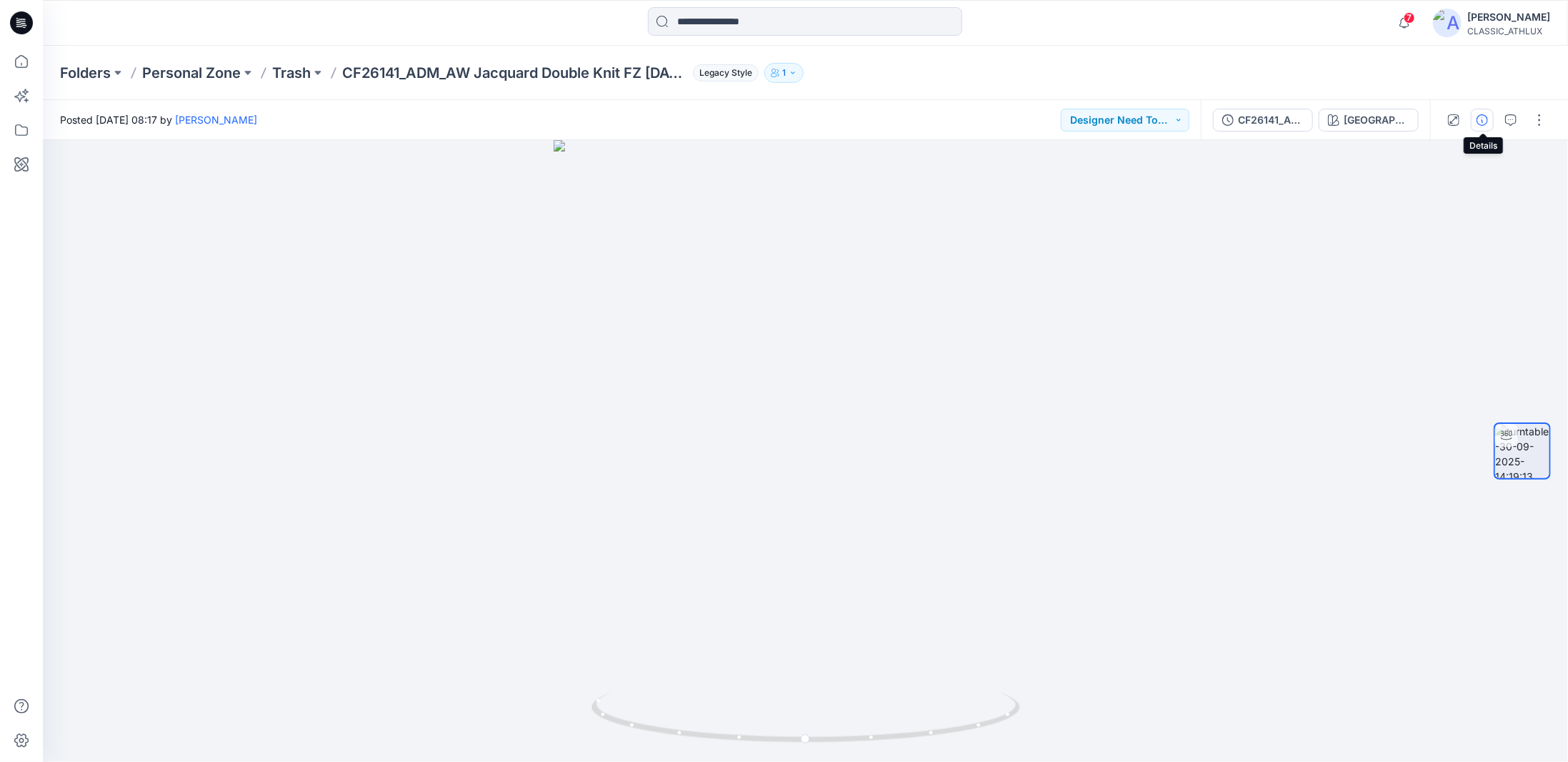
click at [1484, 122] on icon "button" at bounding box center [1483, 120] width 12 height 12
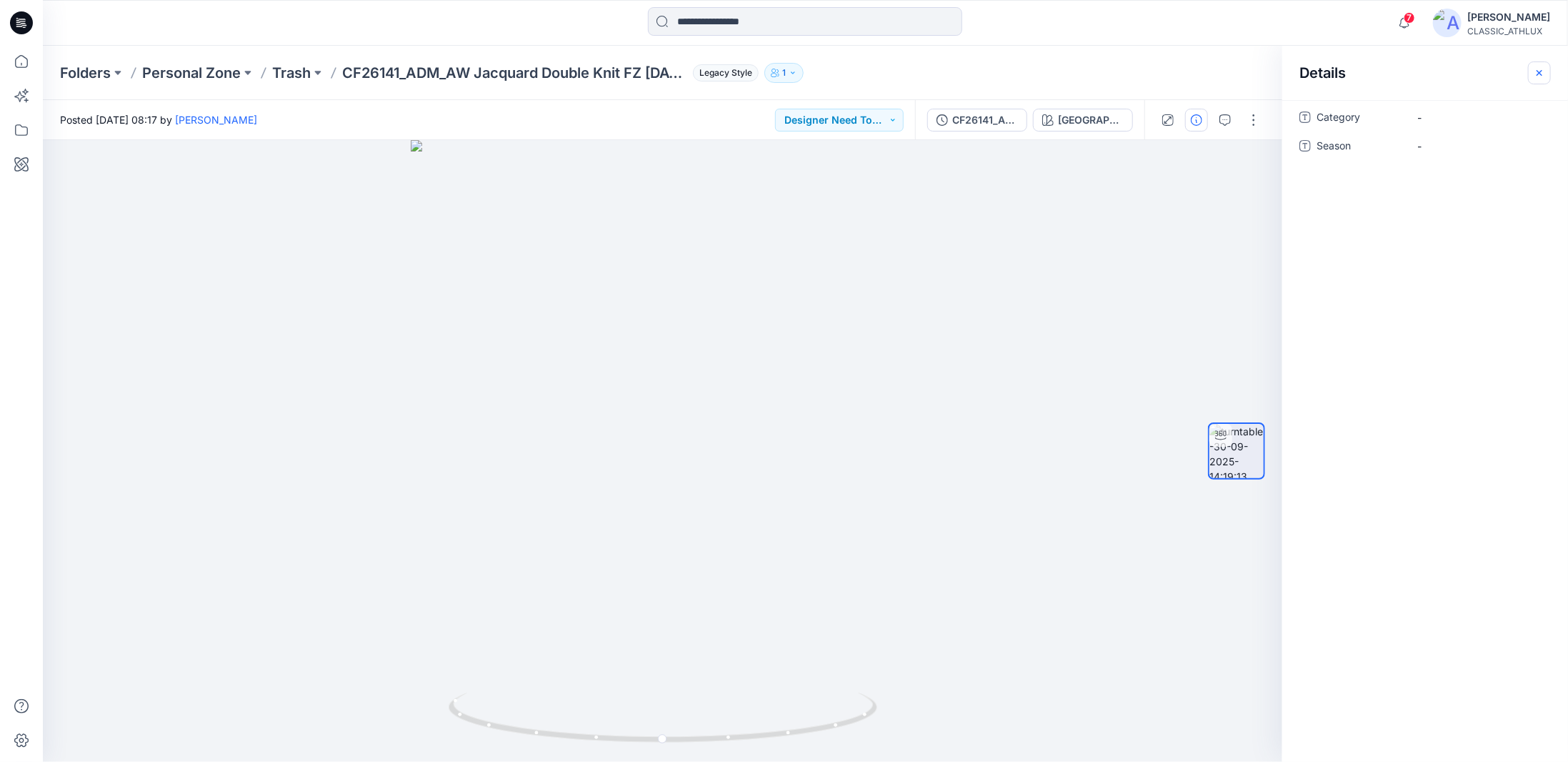
click at [1543, 77] on icon "button" at bounding box center [1540, 73] width 12 height 12
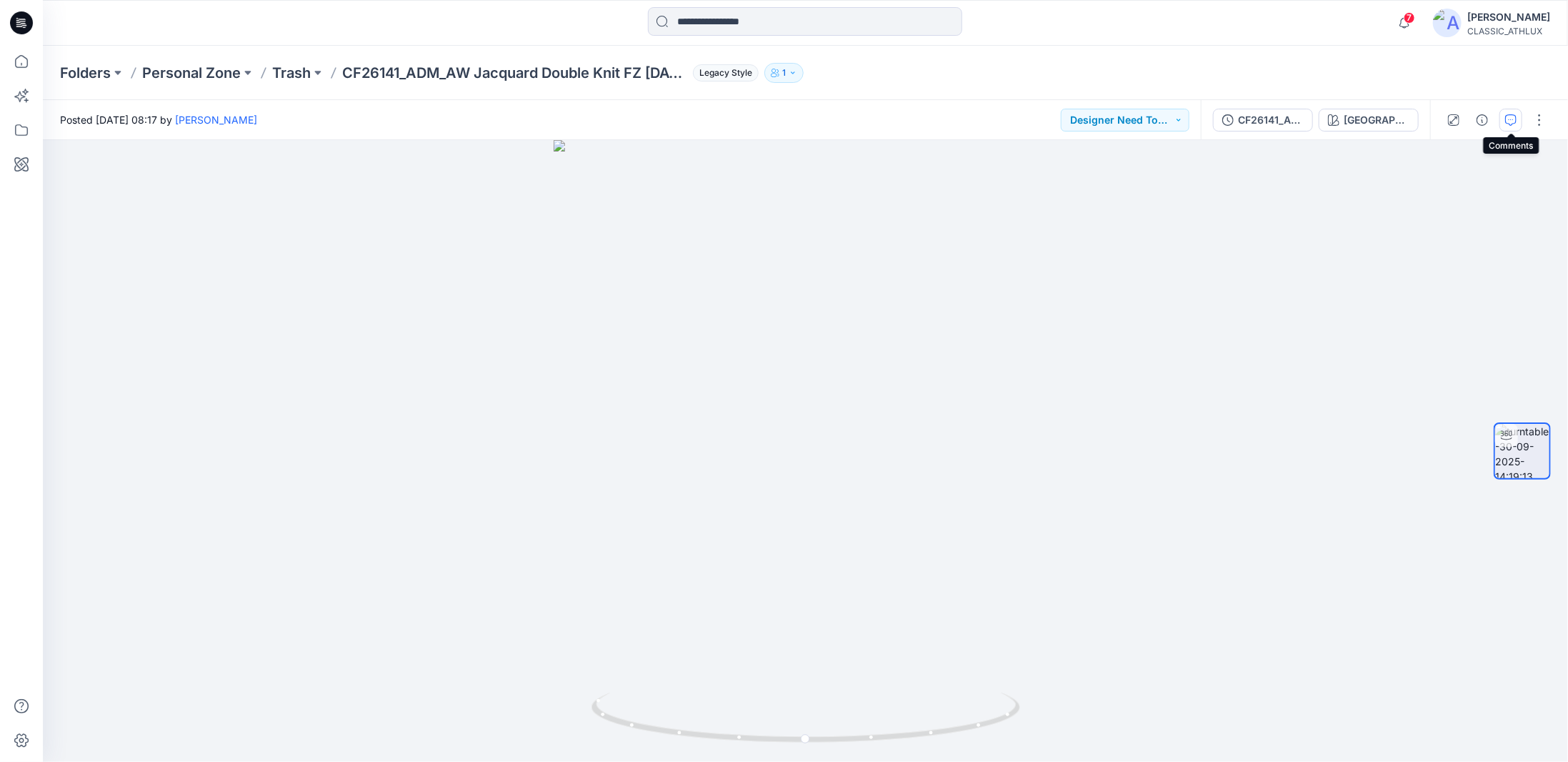
click at [1513, 118] on icon "button" at bounding box center [1511, 120] width 12 height 12
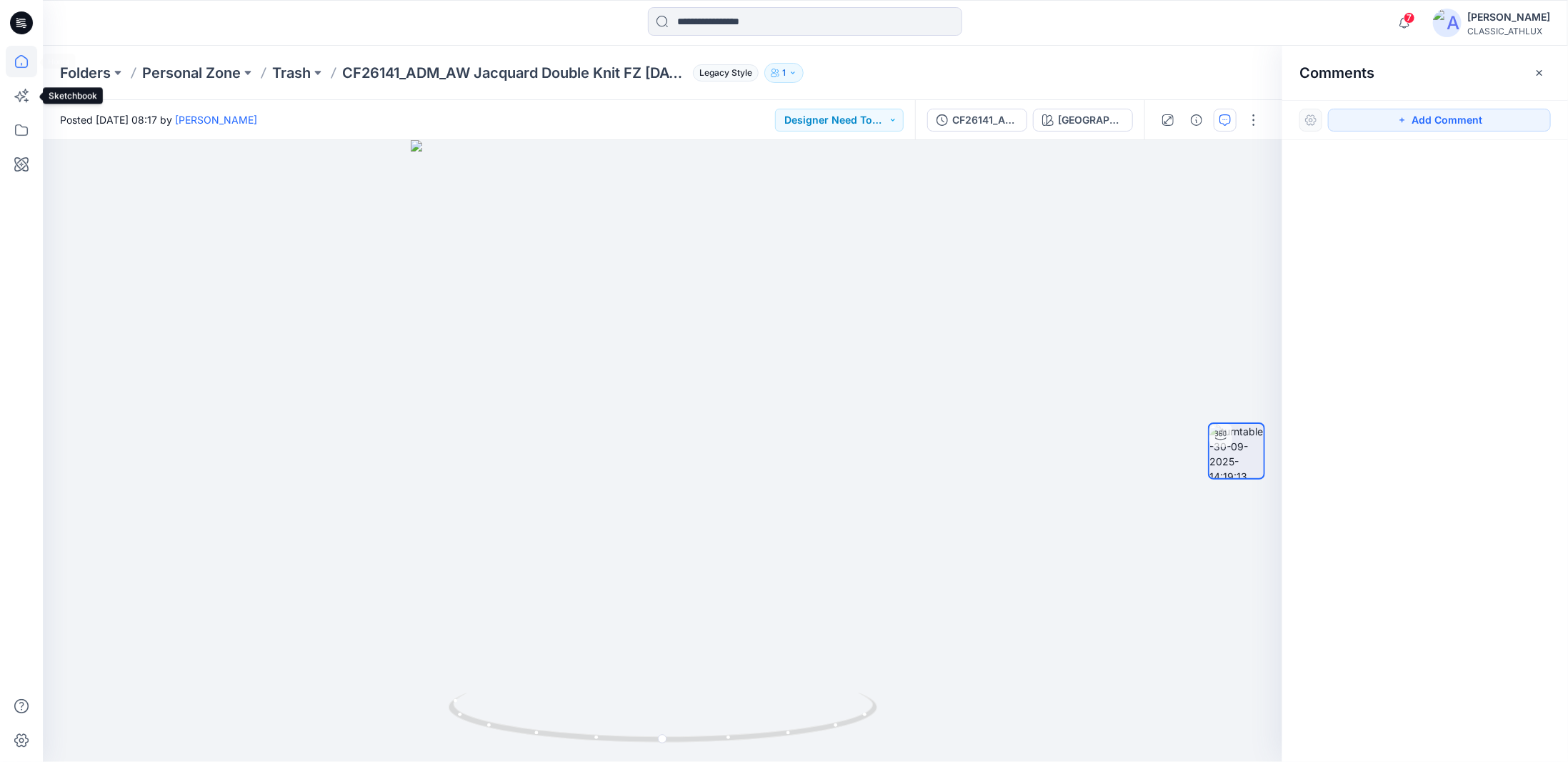
click at [22, 66] on icon at bounding box center [22, 62] width 13 height 13
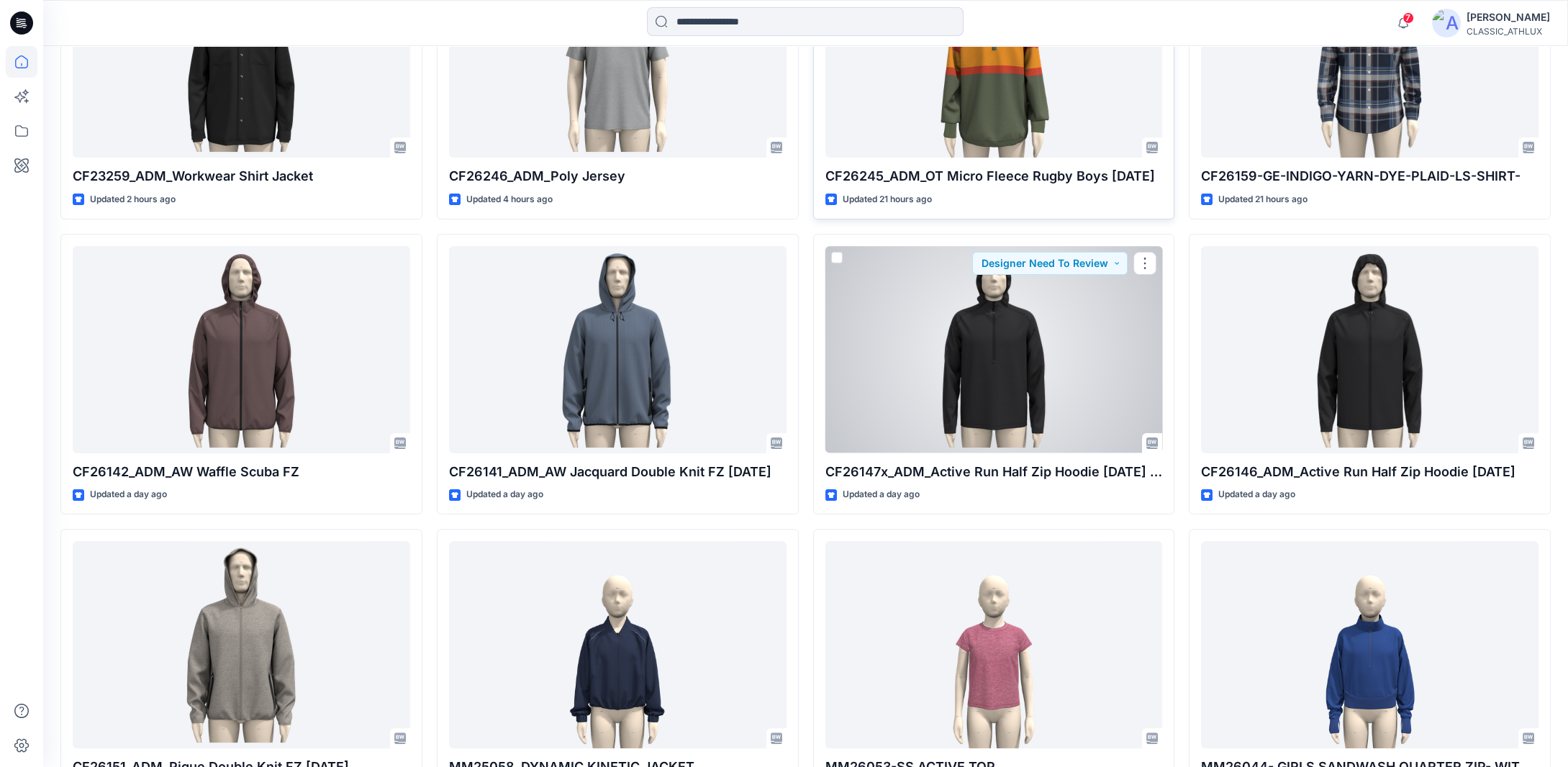
scroll to position [935, 0]
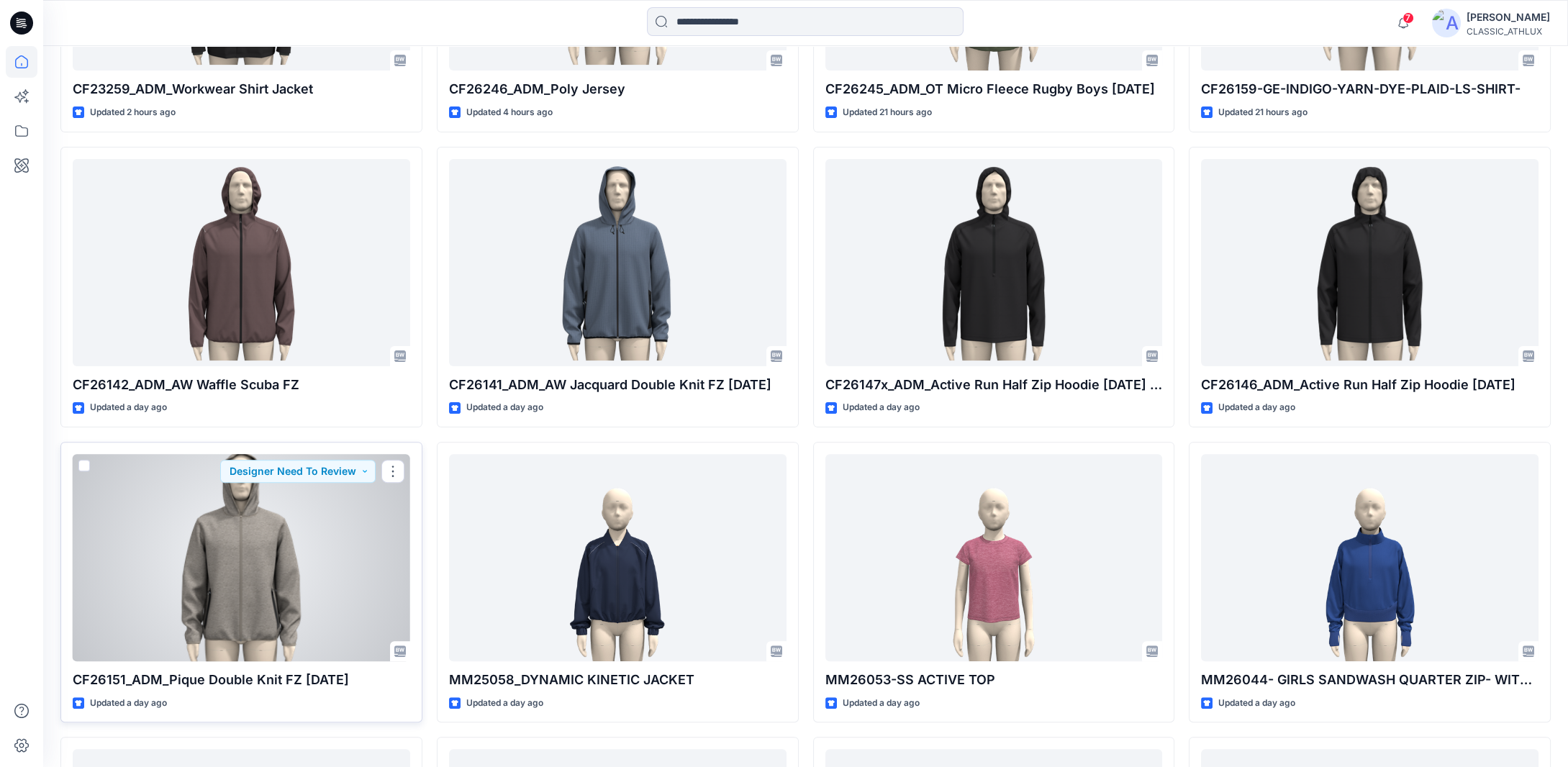
click at [211, 587] on div at bounding box center [241, 557] width 337 height 208
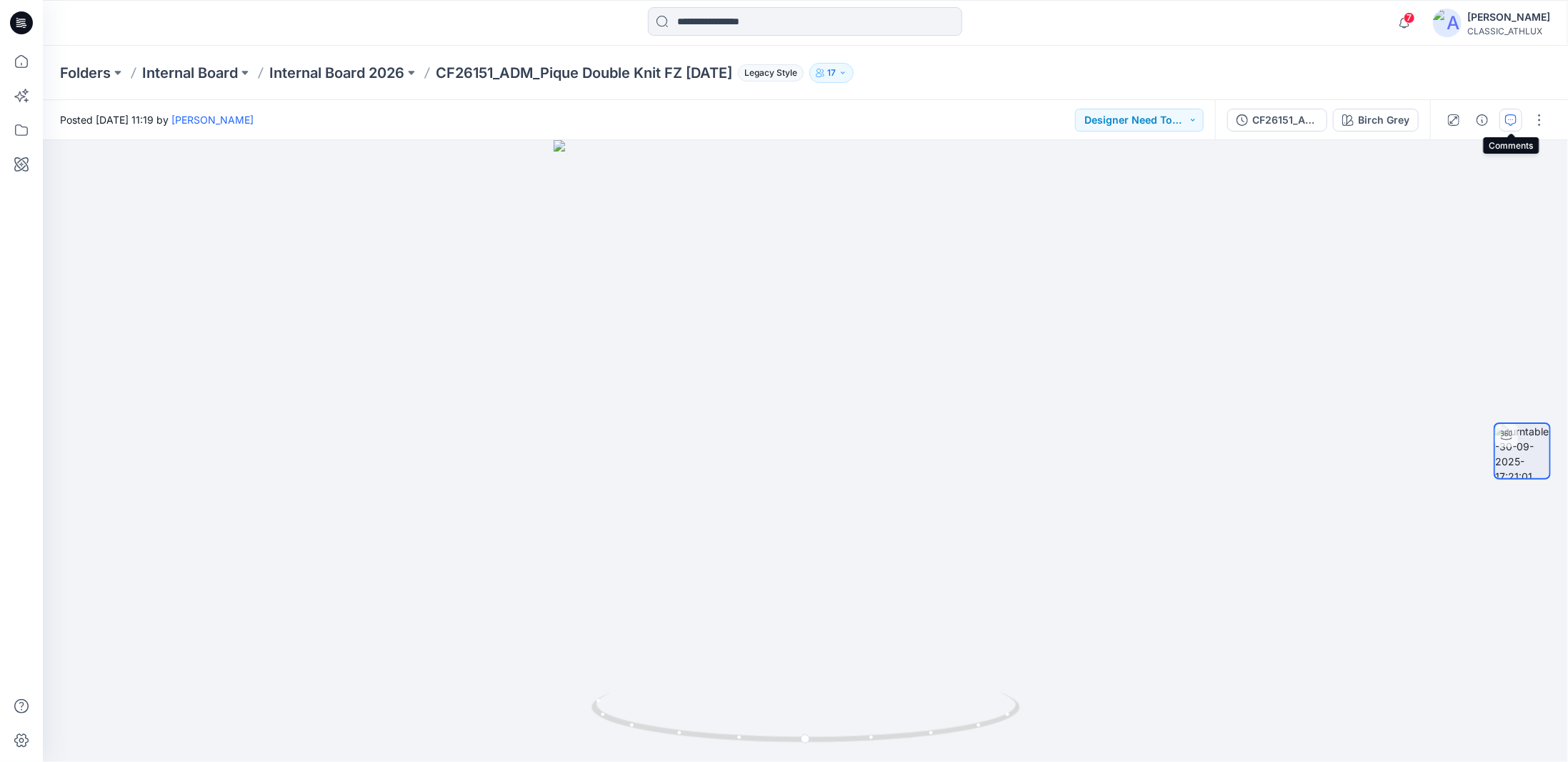
click at [1508, 121] on icon "button" at bounding box center [1511, 120] width 12 height 12
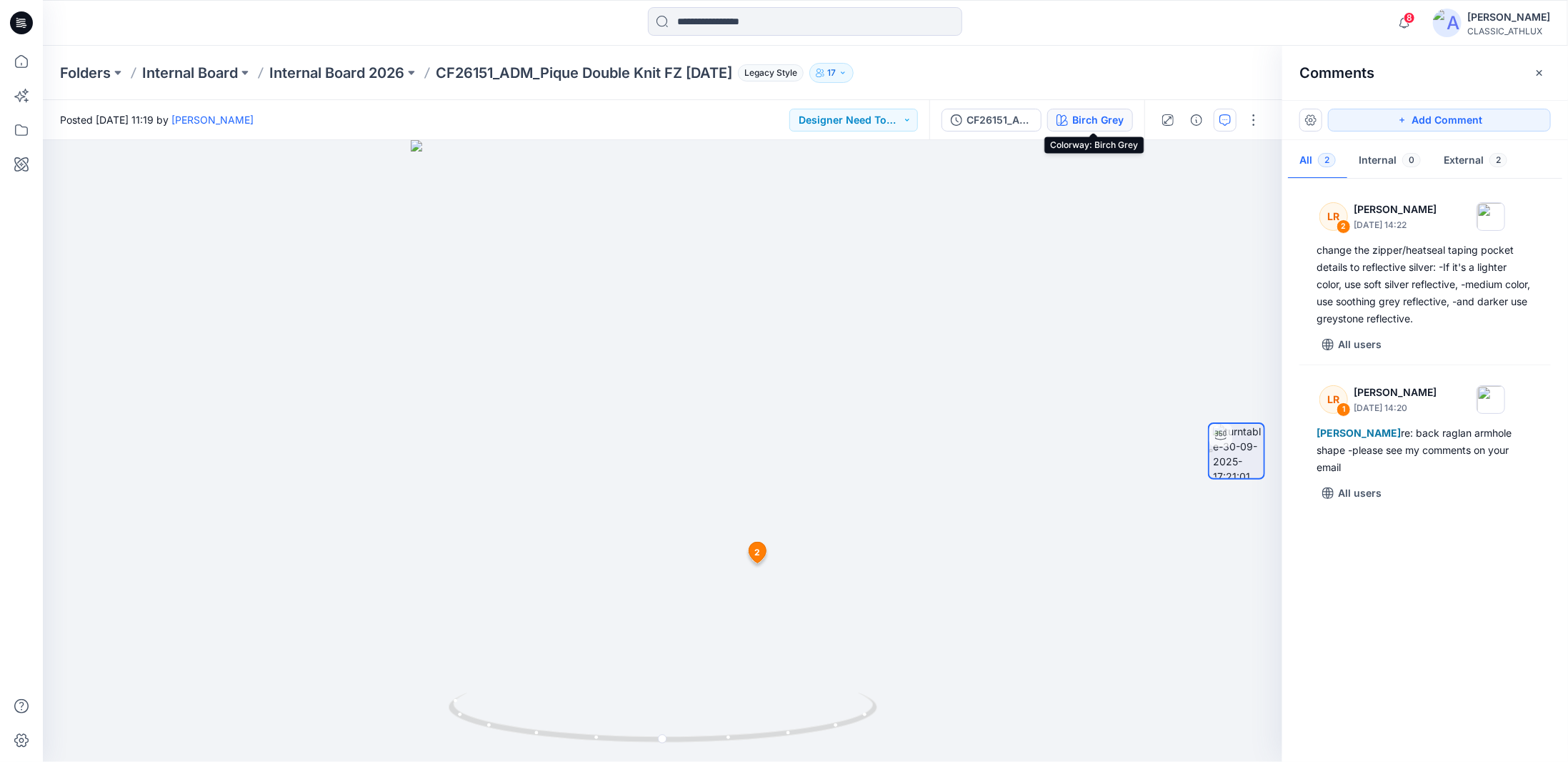
click at [1106, 119] on div "Birch Grey" at bounding box center [1098, 120] width 52 height 16
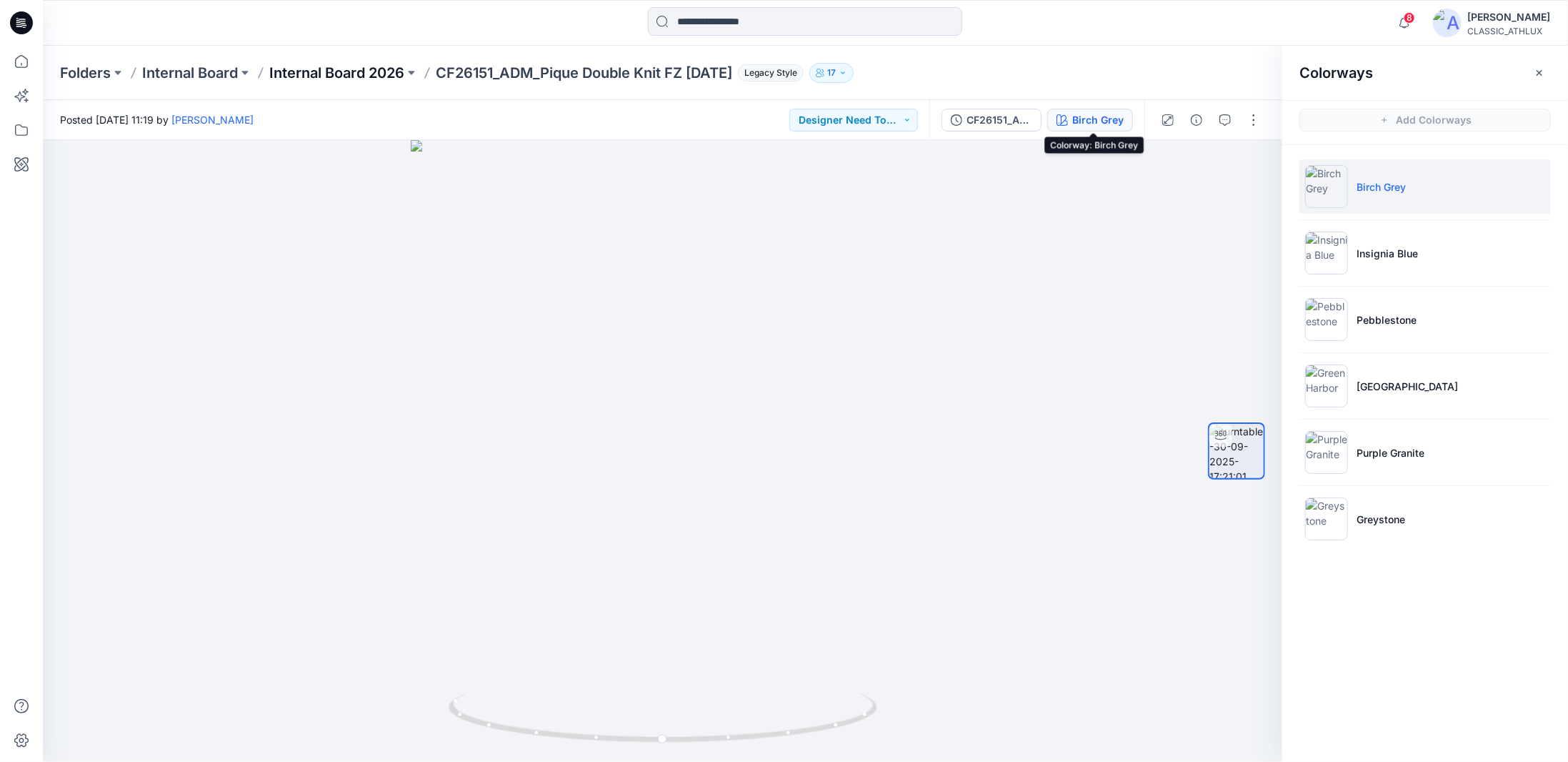
click at [315, 74] on p "Internal Board 2026" at bounding box center [336, 72] width 135 height 20
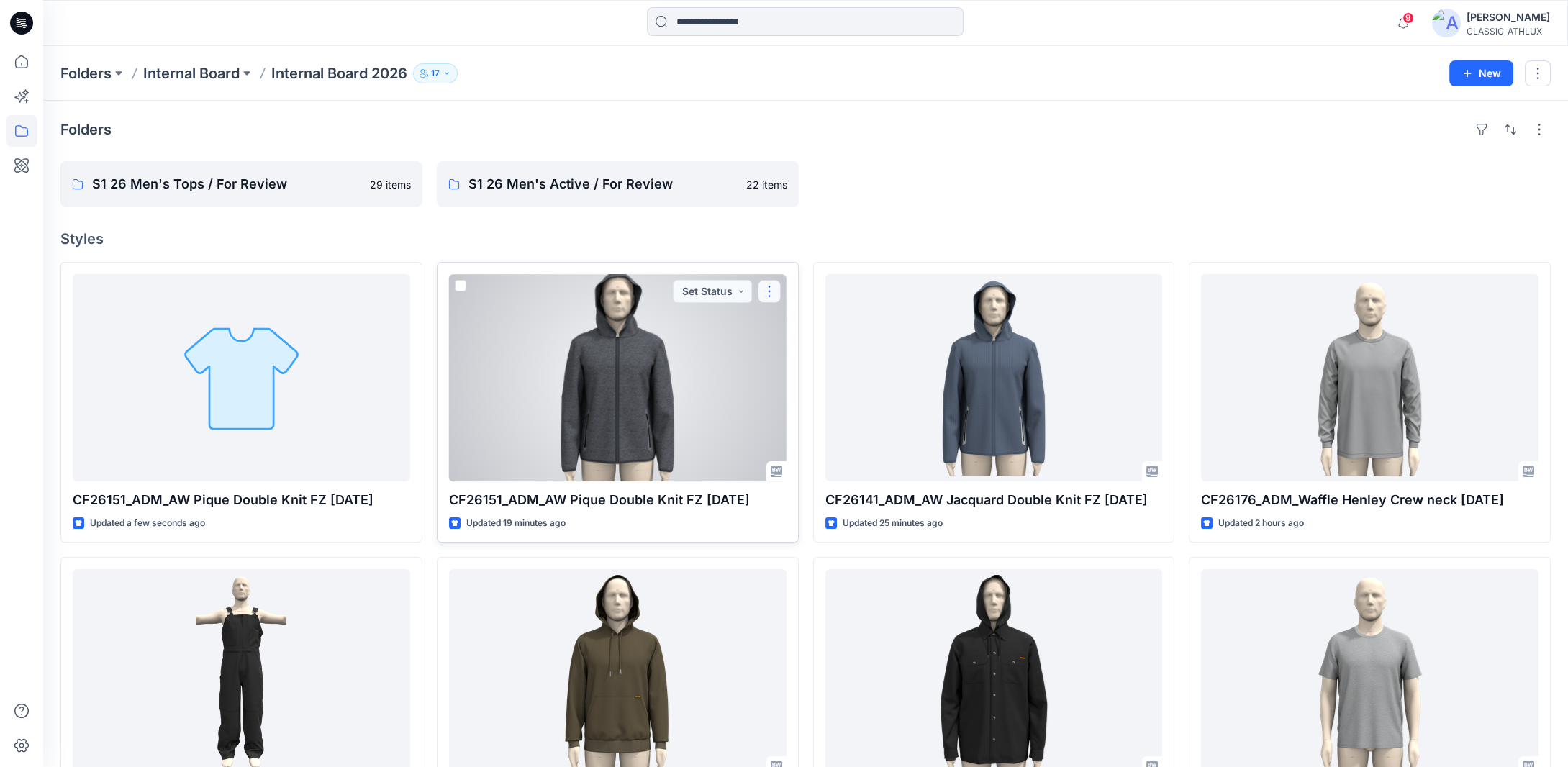
drag, startPoint x: 761, startPoint y: 293, endPoint x: 772, endPoint y: 295, distance: 11.2
click at [761, 293] on button "button" at bounding box center [769, 291] width 23 height 23
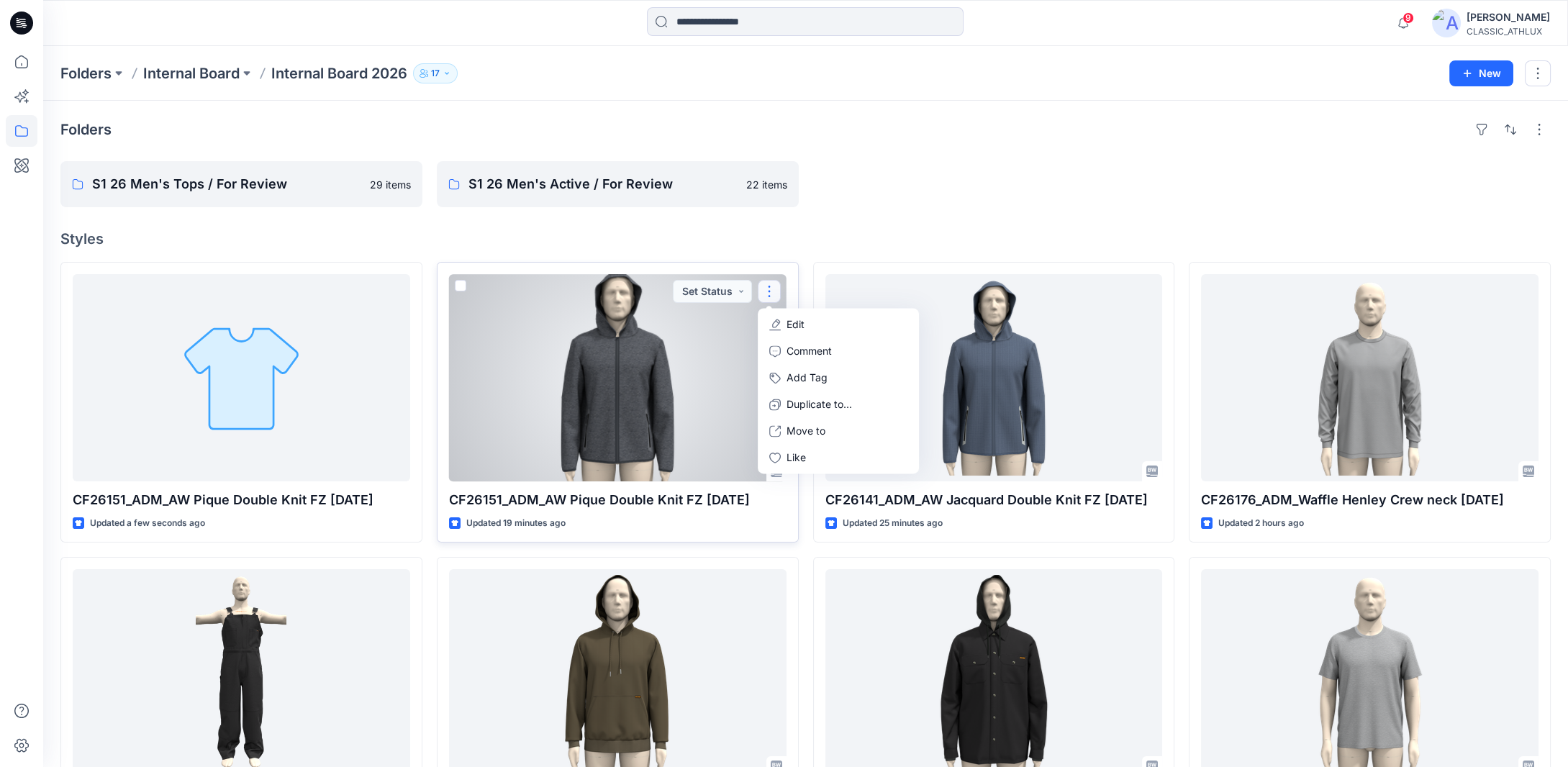
click at [788, 323] on p "Edit" at bounding box center [795, 324] width 18 height 15
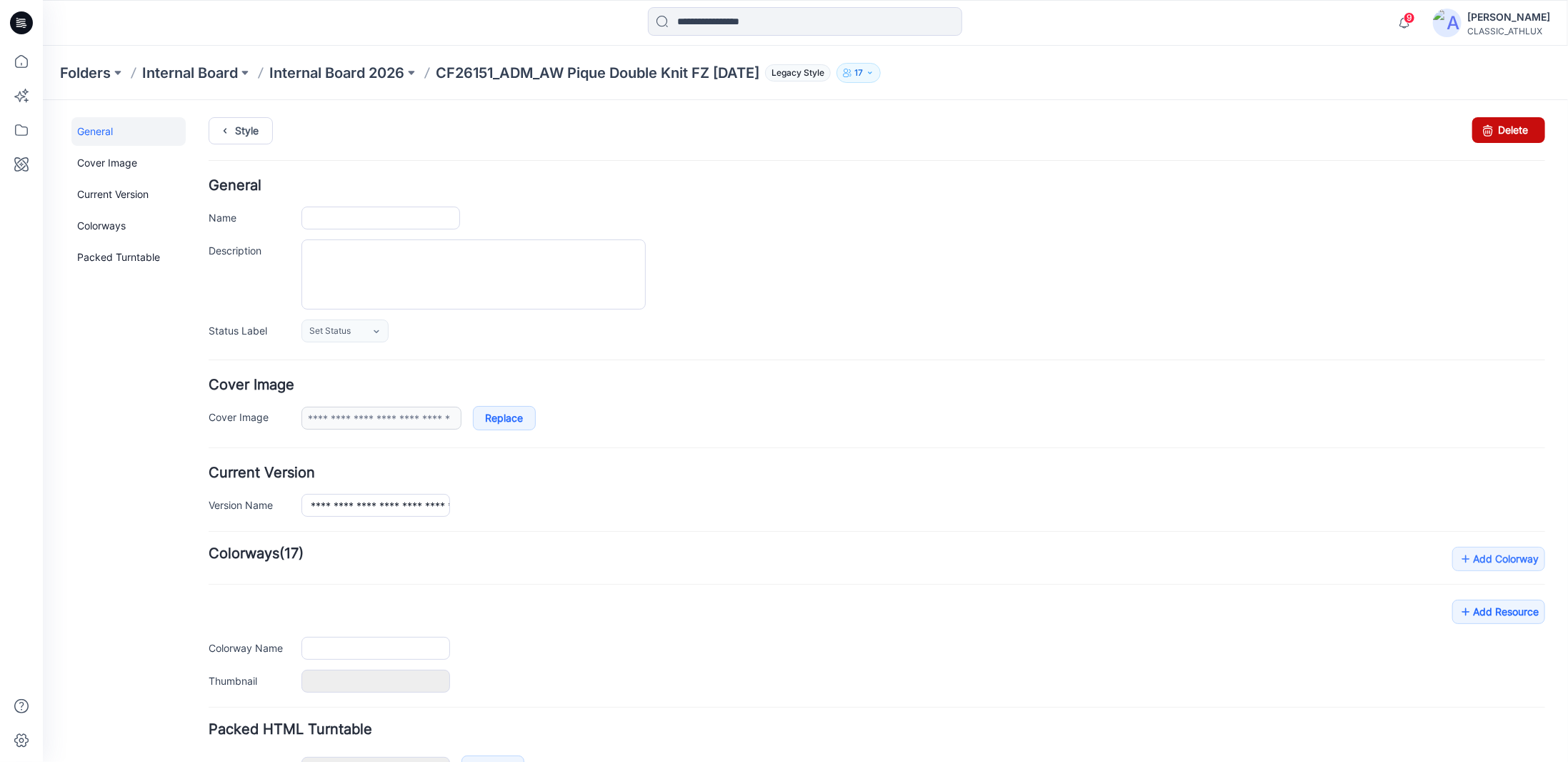
click at [1495, 124] on link "Delete" at bounding box center [1508, 129] width 73 height 25
type input "**********"
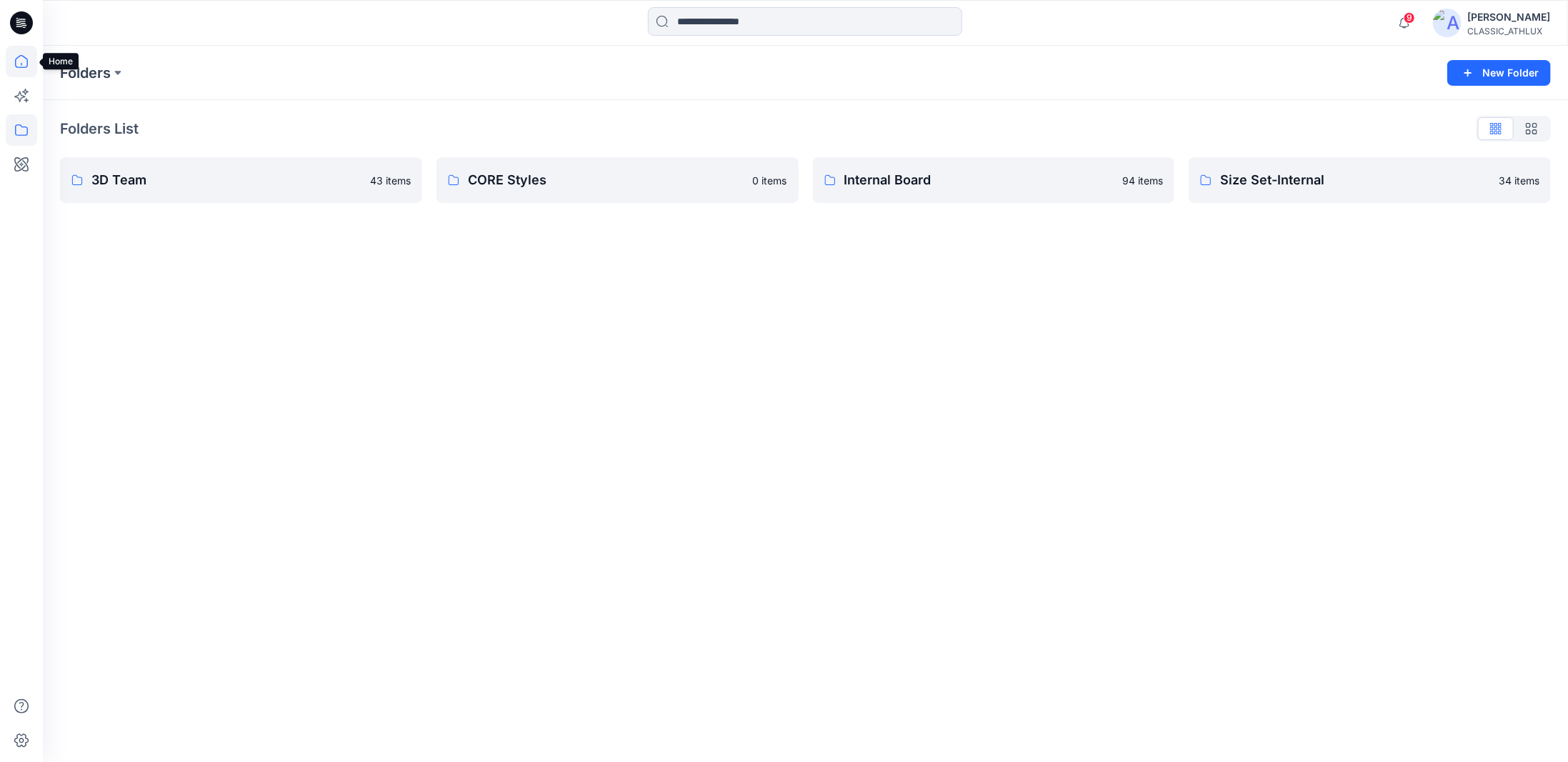
click at [20, 66] on icon at bounding box center [21, 61] width 31 height 31
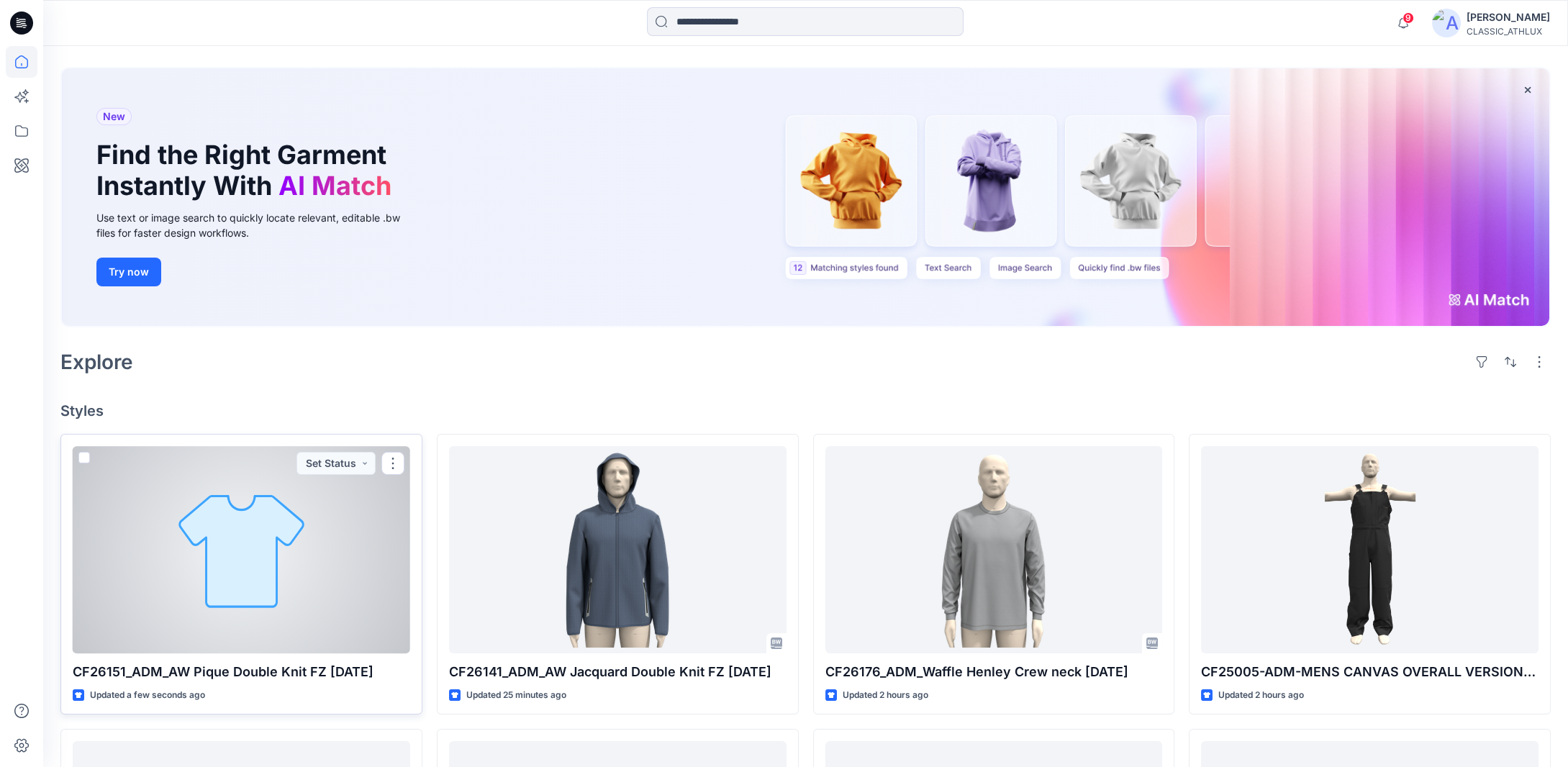
scroll to position [144, 0]
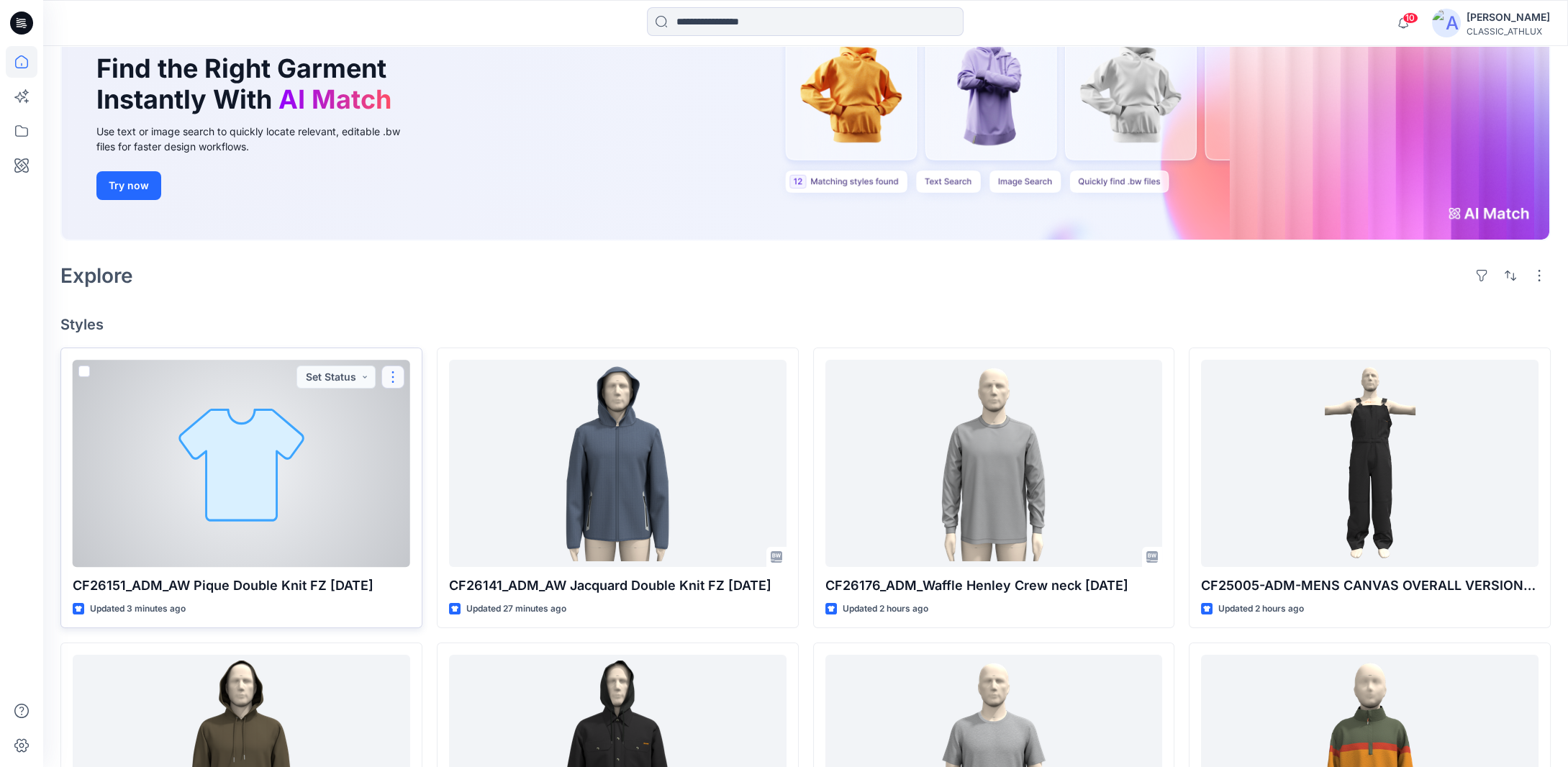
click at [390, 381] on button "button" at bounding box center [392, 376] width 23 height 23
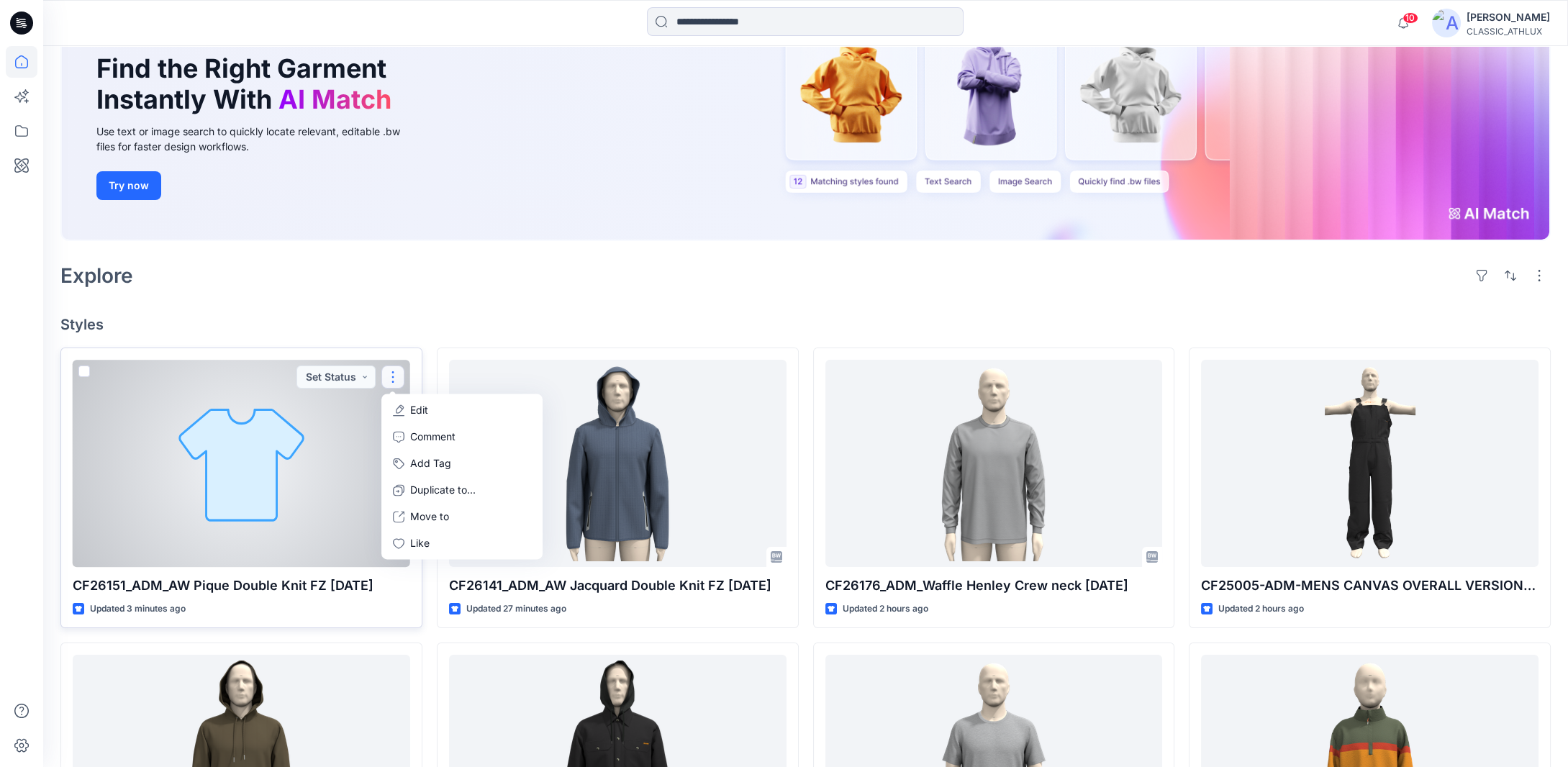
click at [425, 416] on p "Edit" at bounding box center [419, 410] width 18 height 15
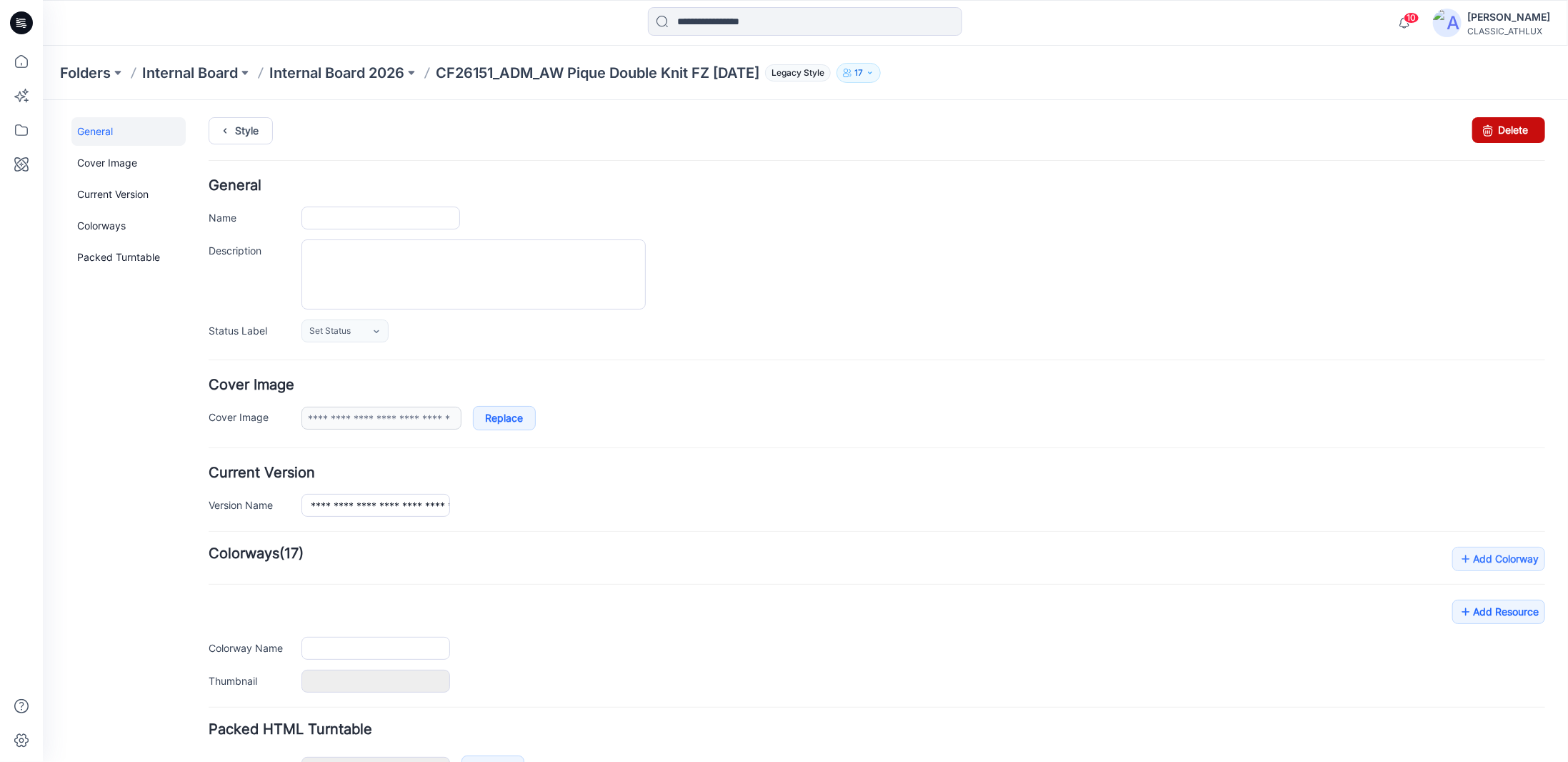
click at [1478, 133] on icon at bounding box center [1487, 129] width 20 height 25
type input "**********"
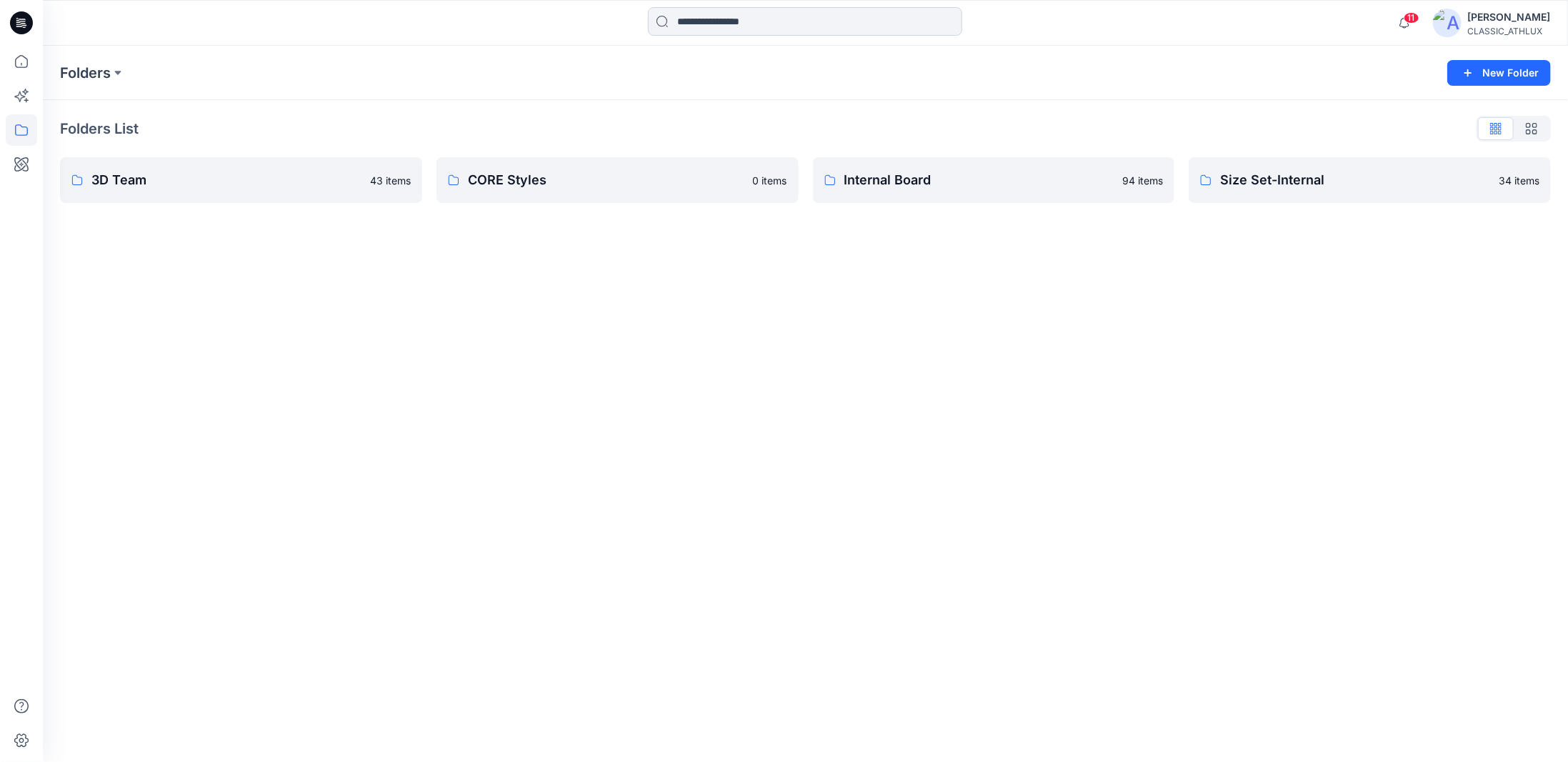
click at [699, 21] on input at bounding box center [805, 21] width 315 height 28
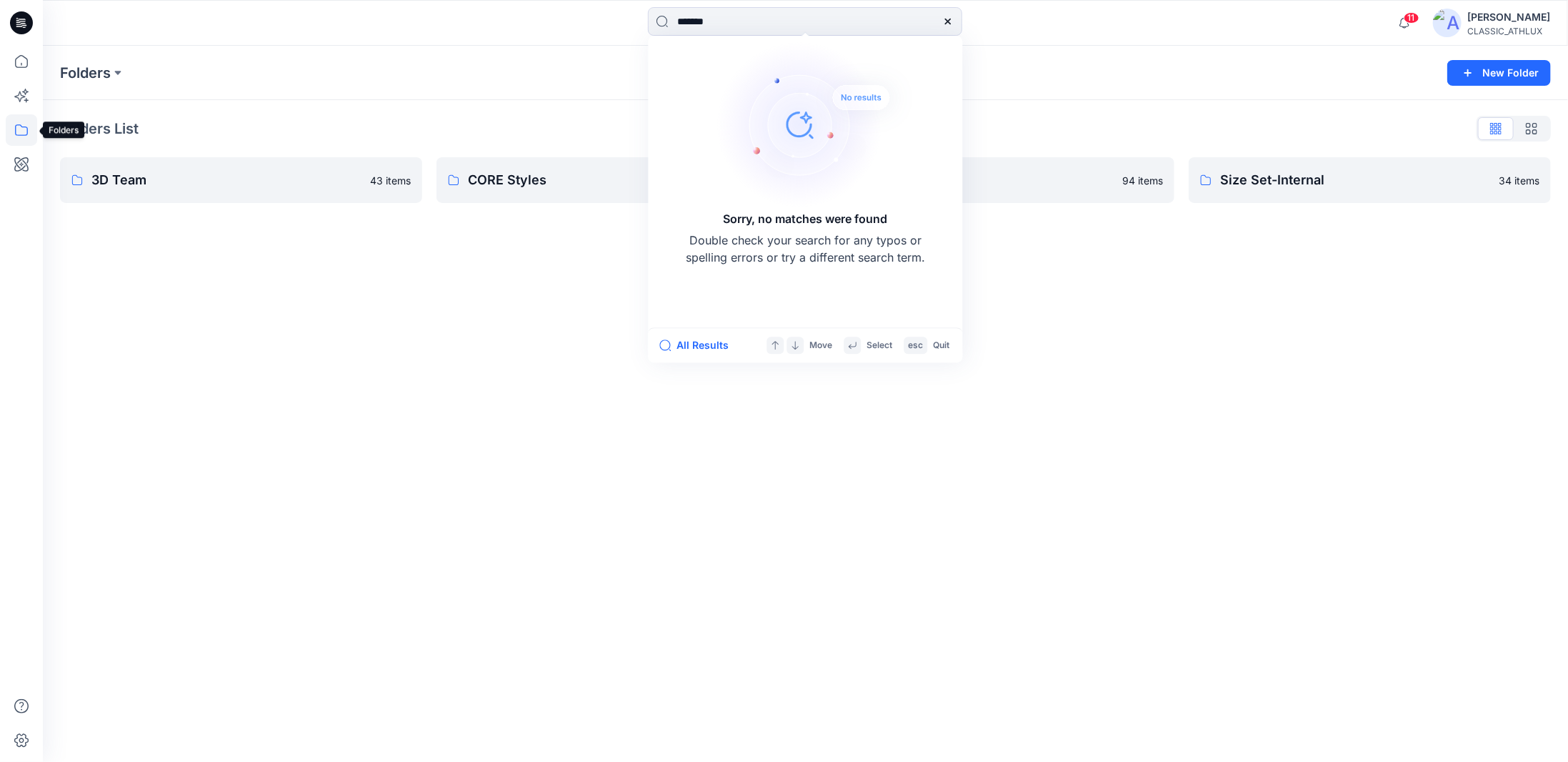
type input "*******"
click at [20, 133] on icon at bounding box center [21, 130] width 31 height 31
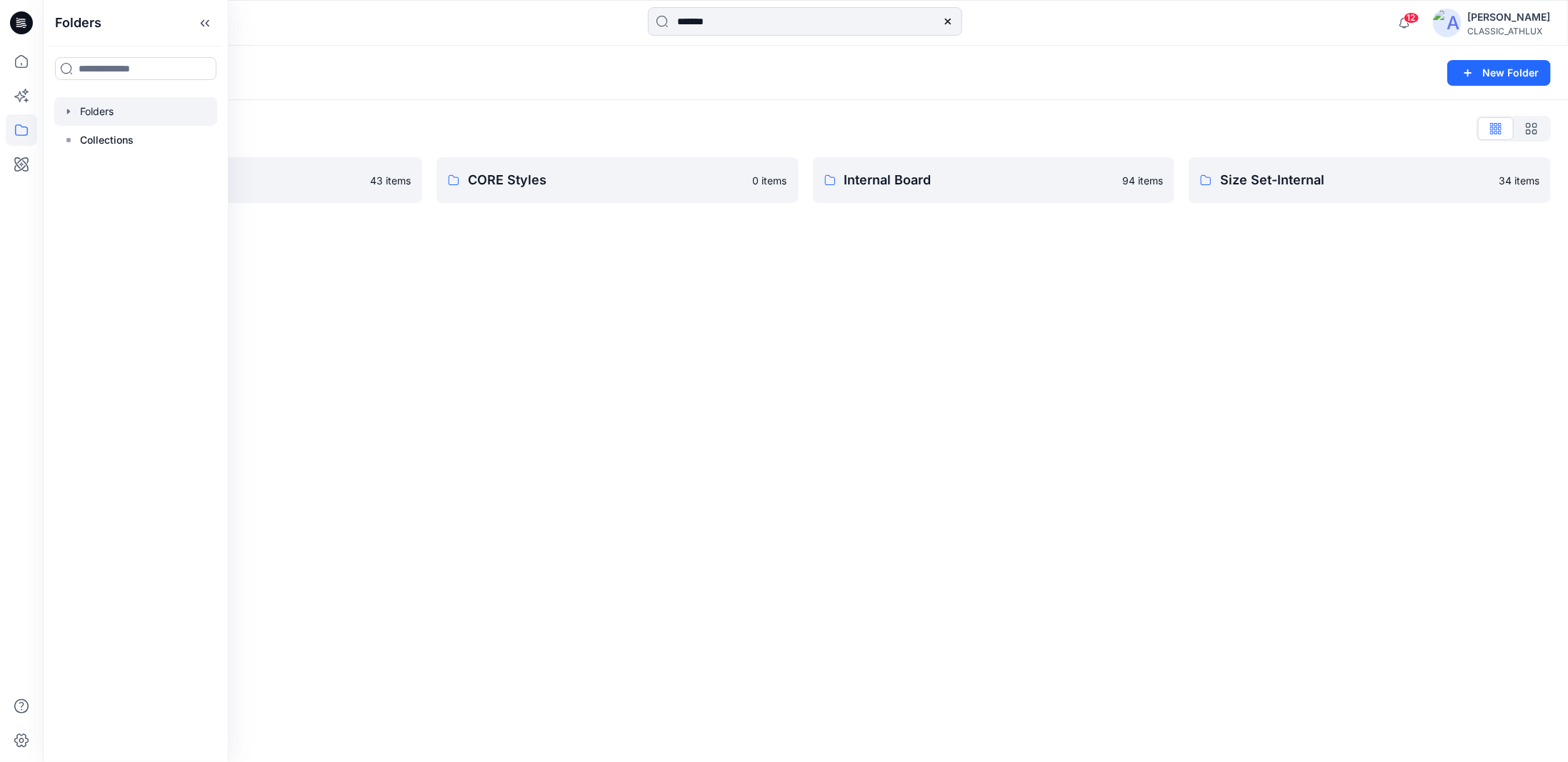
click at [424, 363] on div "Folders New Folder Folders List 3D Team 43 items CORE Styles 0 items Internal B…" at bounding box center [805, 404] width 1526 height 716
click at [24, 73] on icon at bounding box center [21, 61] width 31 height 31
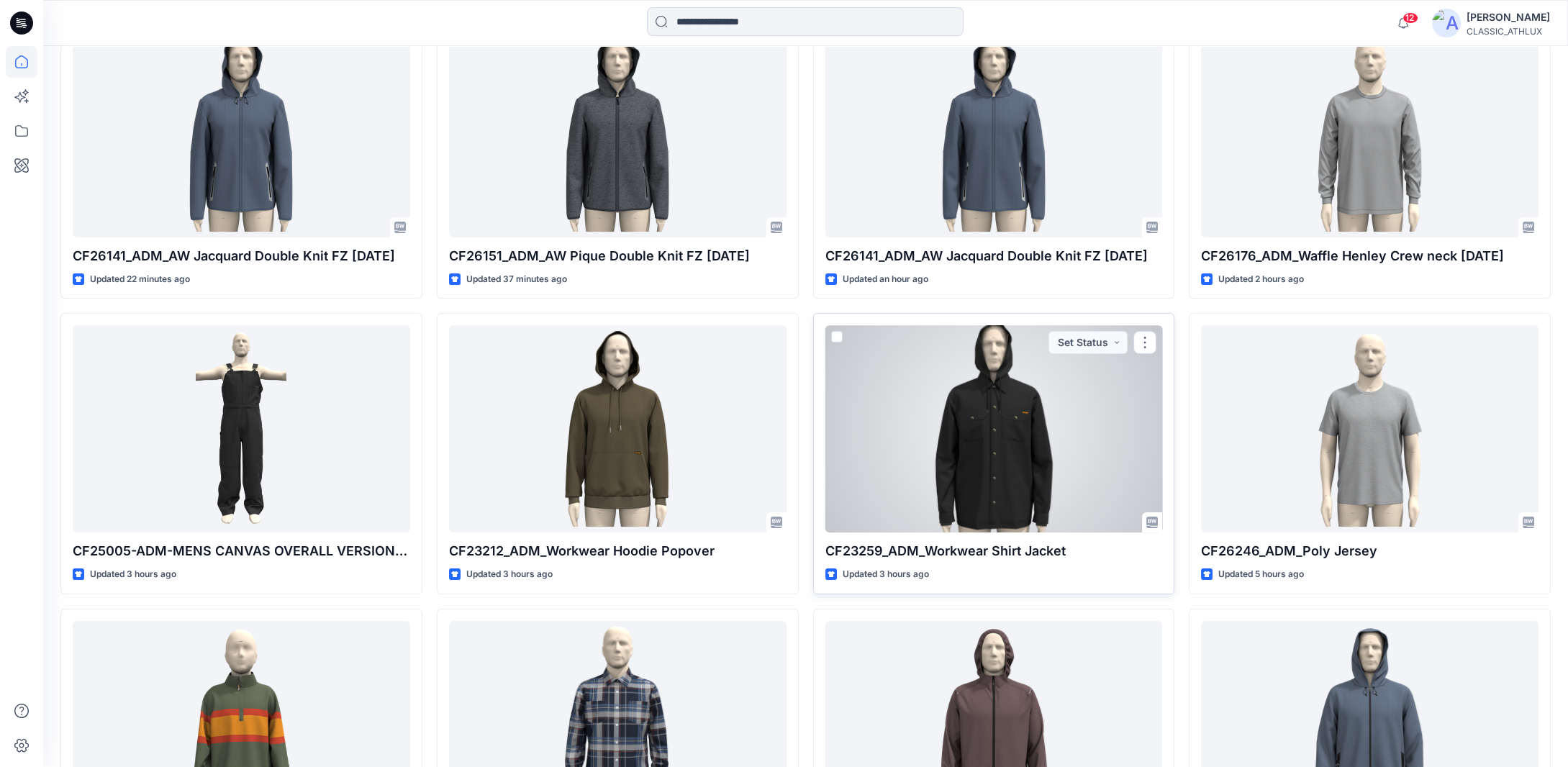
scroll to position [432, 0]
